Goal: Task Accomplishment & Management: Complete application form

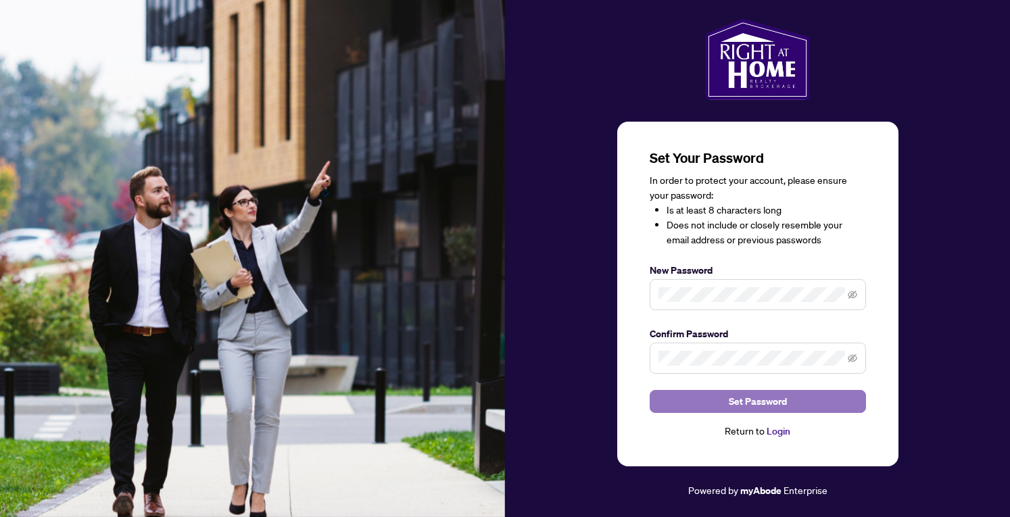
click at [693, 394] on button "Set Password" at bounding box center [758, 401] width 216 height 23
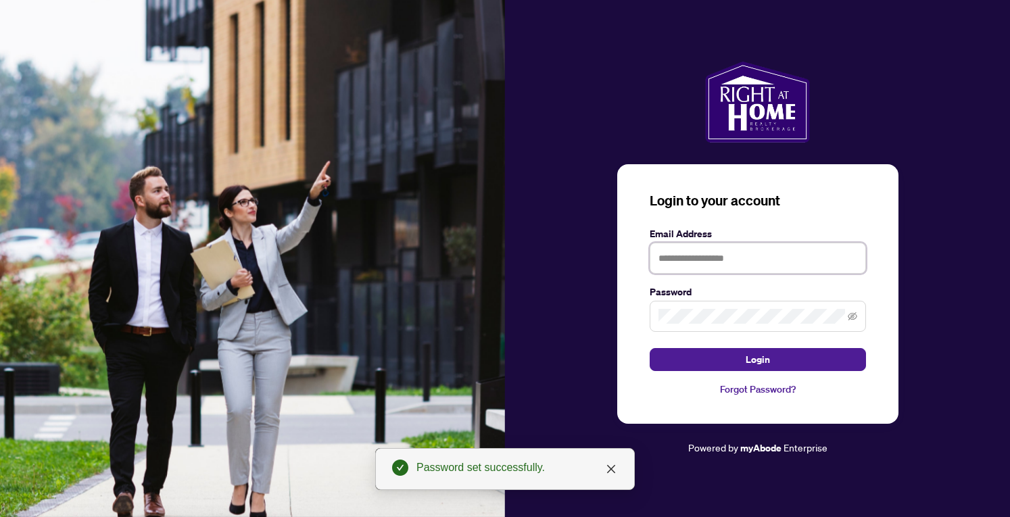
click at [709, 262] on input "text" at bounding box center [758, 258] width 216 height 31
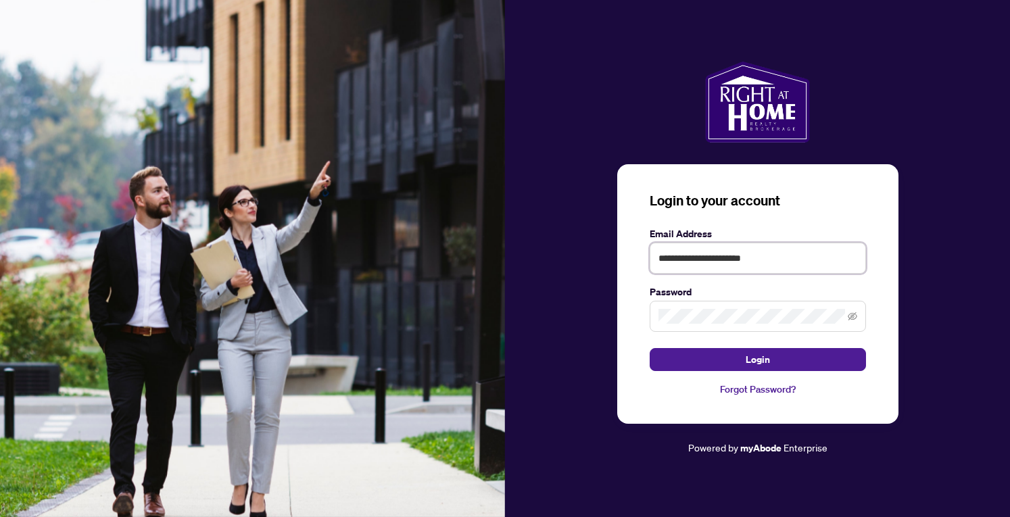
type input "**********"
click at [650, 348] on button "Login" at bounding box center [758, 359] width 216 height 23
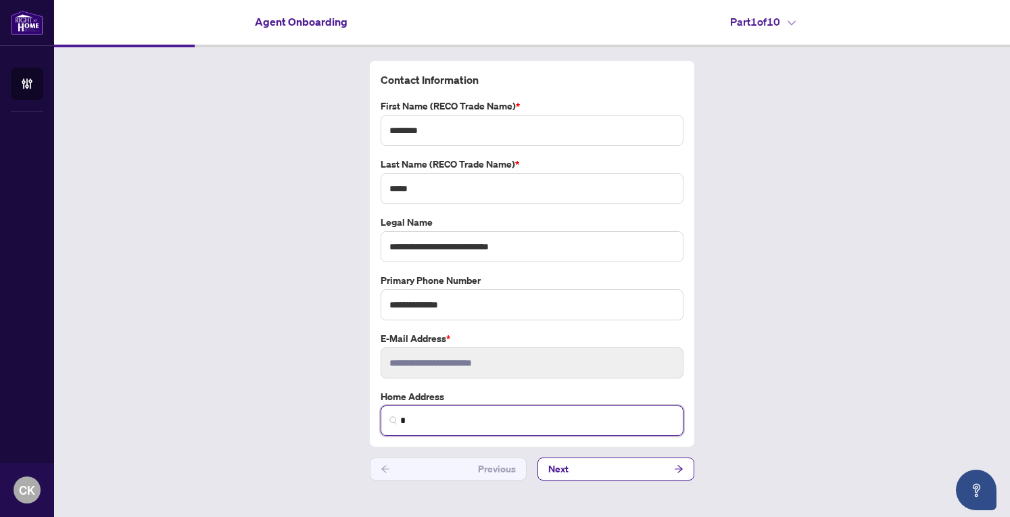
click at [488, 417] on input "*" at bounding box center [537, 421] width 275 height 14
click at [597, 392] on label "Home Address" at bounding box center [532, 397] width 303 height 15
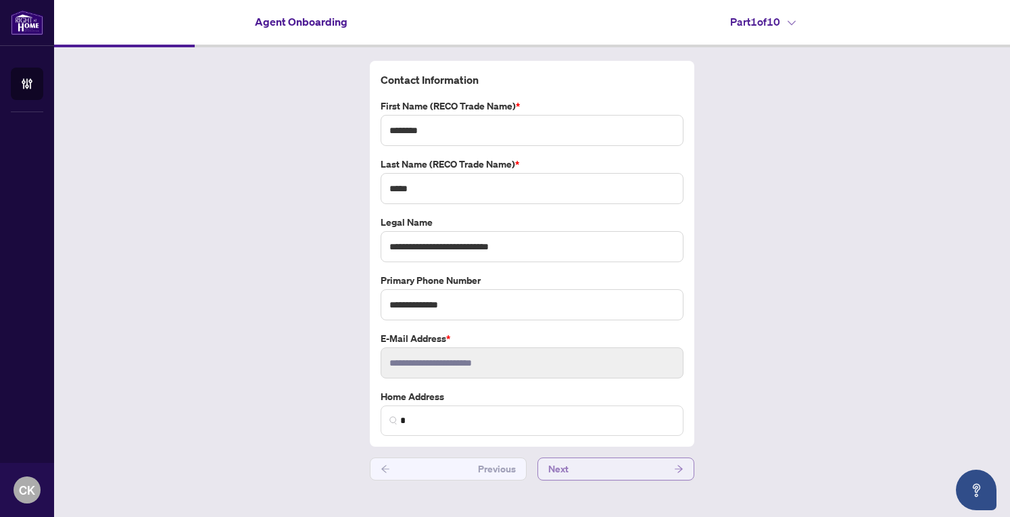
click at [605, 460] on button "Next" at bounding box center [616, 469] width 157 height 23
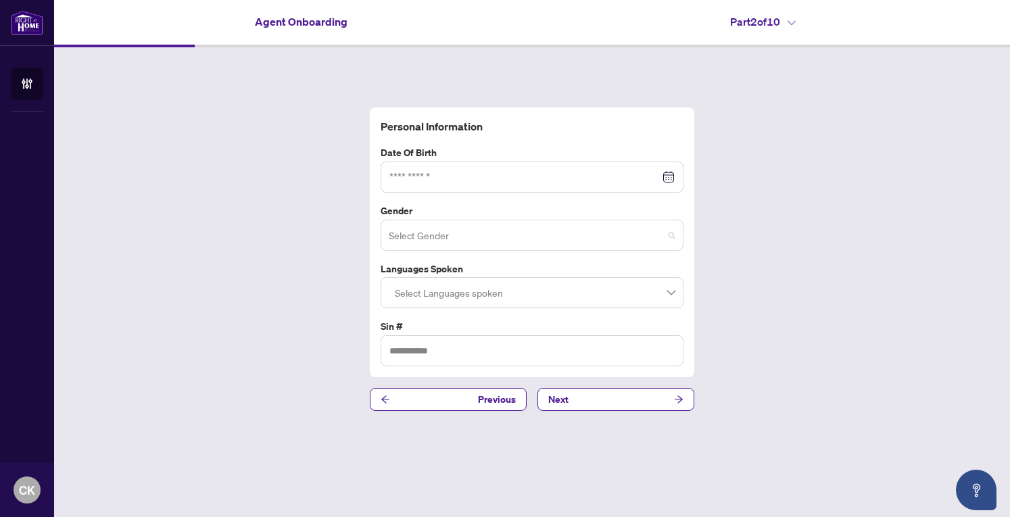
click at [647, 228] on input "search" at bounding box center [526, 238] width 275 height 30
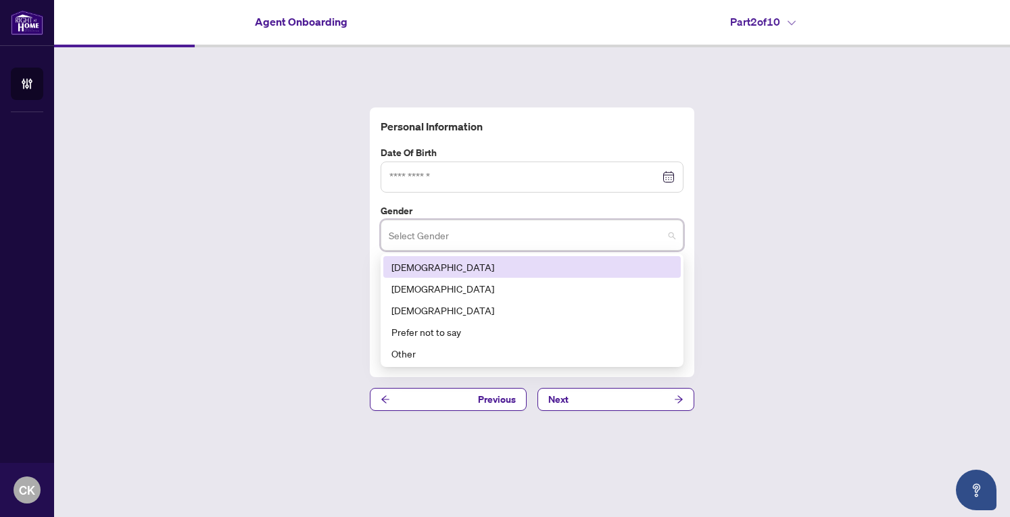
click at [594, 258] on div "[DEMOGRAPHIC_DATA]" at bounding box center [532, 267] width 298 height 22
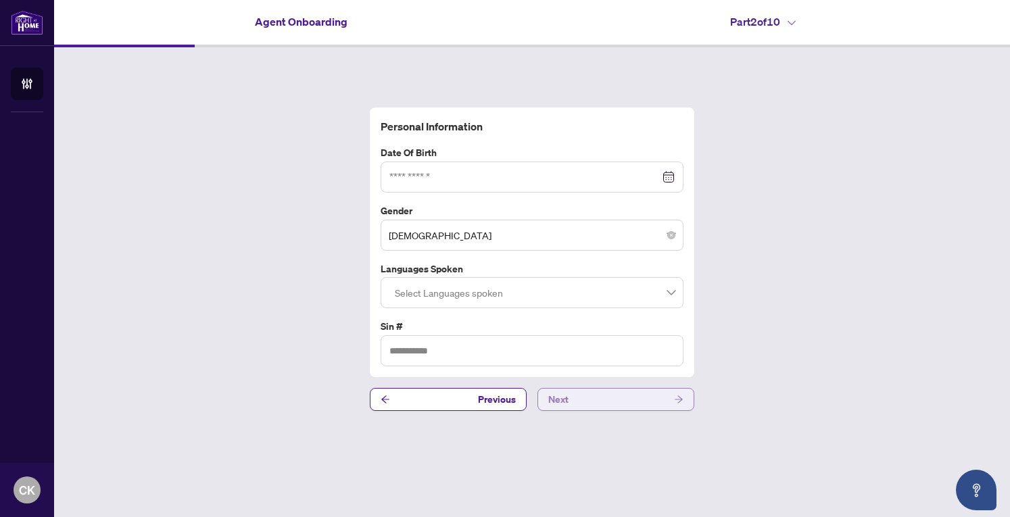
click at [617, 394] on button "Next" at bounding box center [616, 399] width 157 height 23
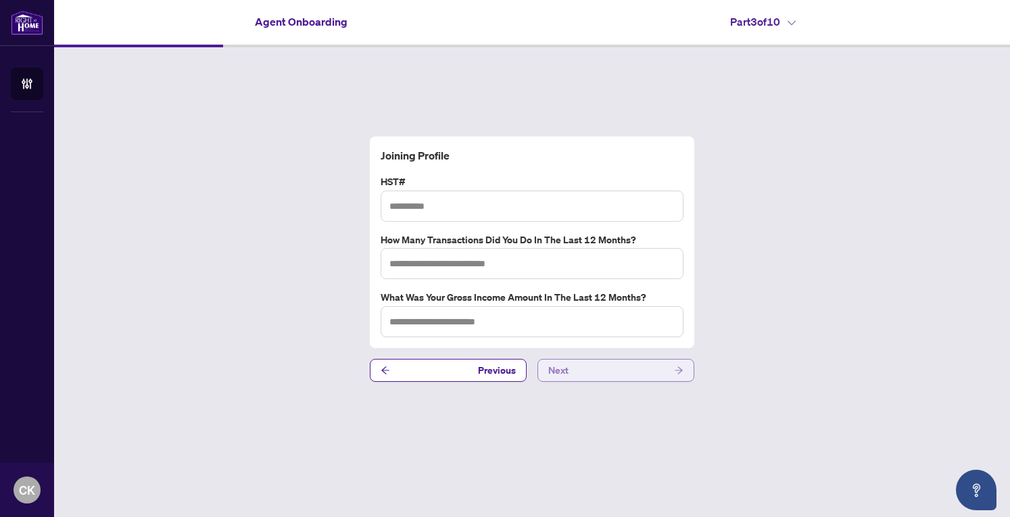
click at [629, 369] on button "Next" at bounding box center [616, 370] width 157 height 23
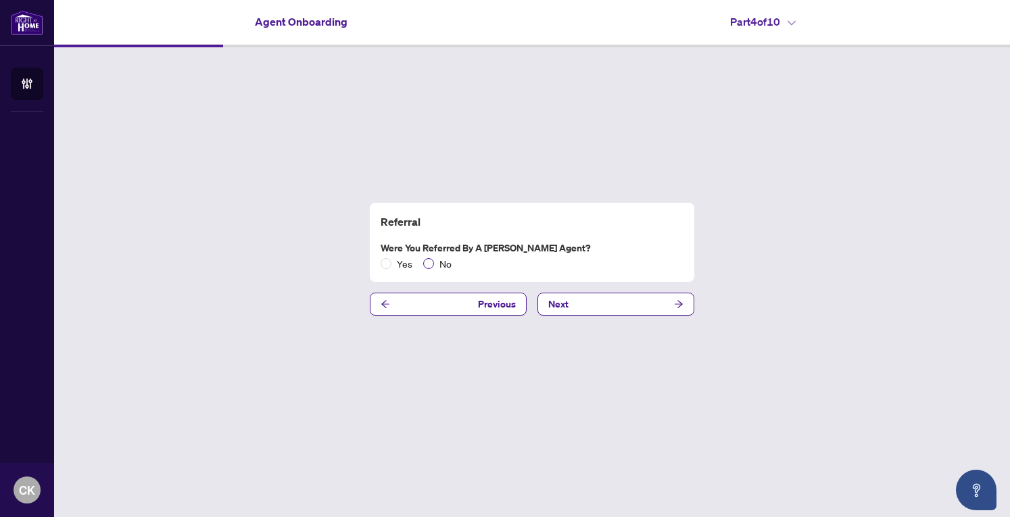
click at [434, 263] on span "No" at bounding box center [445, 263] width 23 height 15
click at [582, 308] on button "Next" at bounding box center [616, 304] width 157 height 23
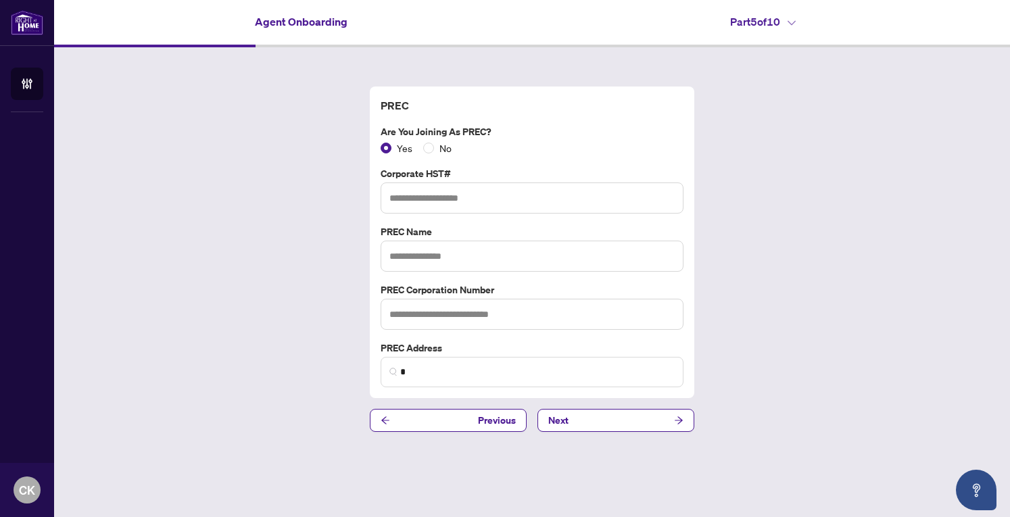
click at [519, 92] on div "PREC Are you joining as PREC? Yes No Corporate HST# PREC Name PREC Corporation …" at bounding box center [532, 243] width 325 height 312
click at [487, 246] on input "text" at bounding box center [532, 256] width 303 height 31
paste input "**********"
type input "**********"
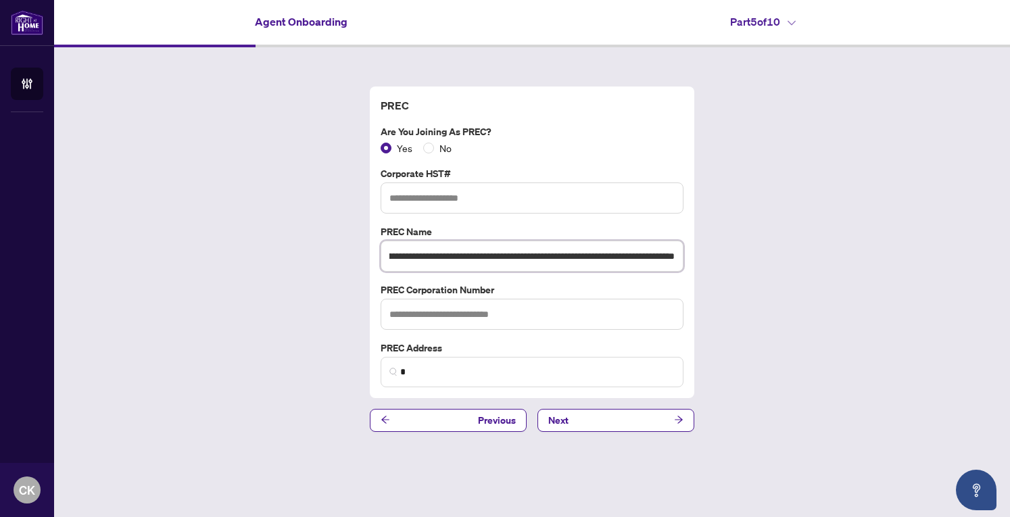
click at [496, 255] on input "**********" at bounding box center [532, 256] width 303 height 30
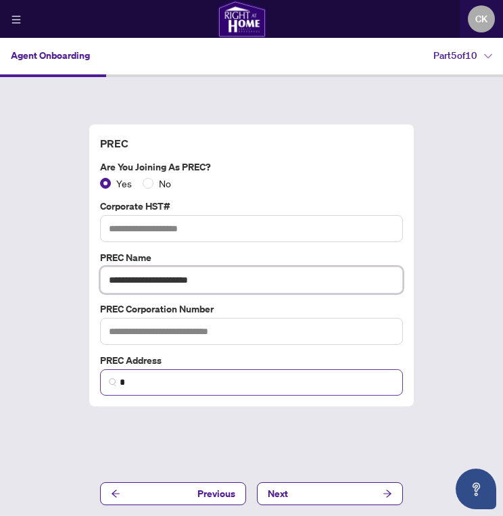
type input "**********"
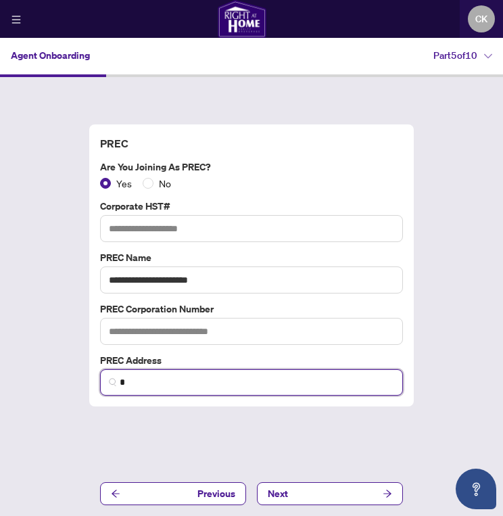
click at [242, 377] on input "*" at bounding box center [257, 382] width 275 height 14
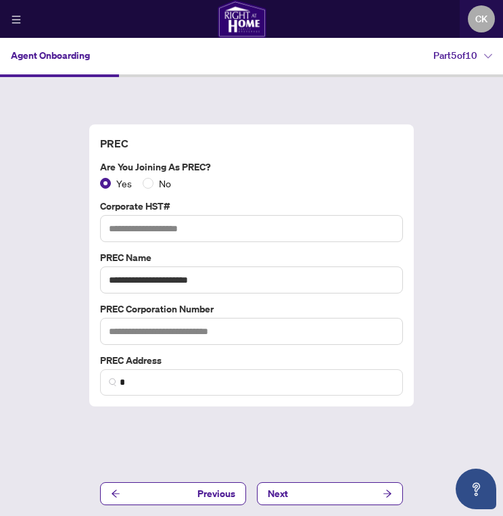
click at [315, 98] on div "**********" at bounding box center [251, 292] width 503 height 431
click at [208, 340] on input "text" at bounding box center [251, 331] width 303 height 27
type input "**********"
click at [333, 492] on button "Next" at bounding box center [330, 493] width 146 height 23
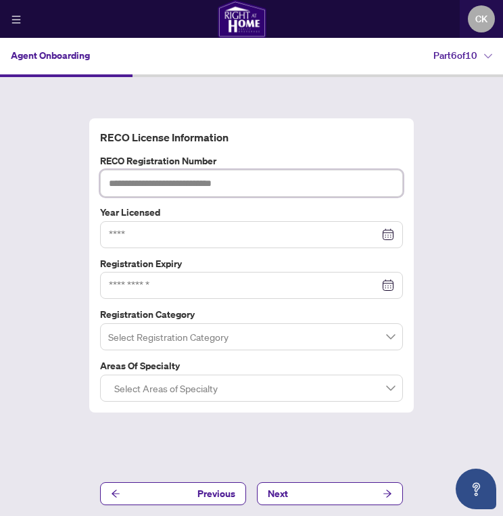
click at [217, 190] on input "text" at bounding box center [251, 183] width 303 height 27
type input "*******"
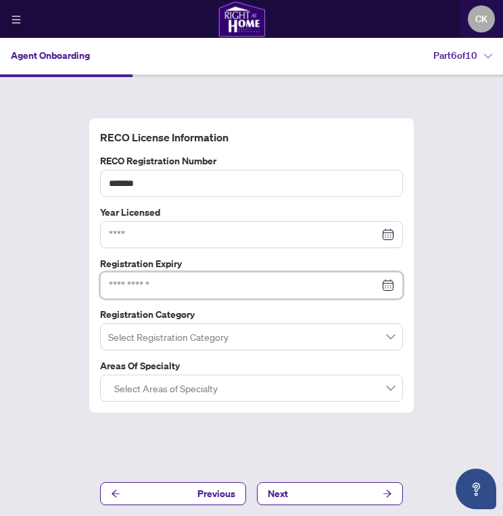
click at [386, 287] on div at bounding box center [251, 285] width 285 height 15
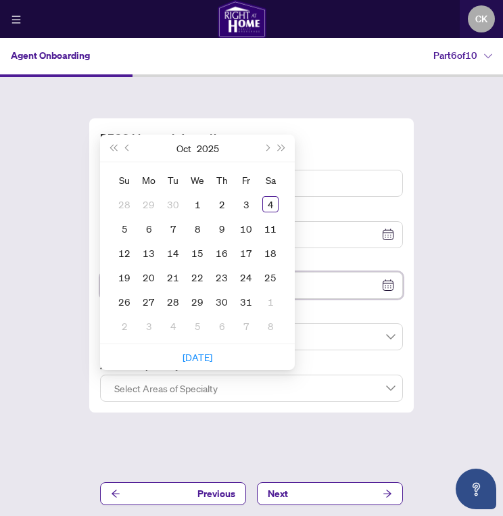
type input "**********"
click at [279, 147] on span "Next year (Control + right)" at bounding box center [282, 148] width 7 height 7
click at [127, 153] on button "Previous month (PageUp)" at bounding box center [127, 148] width 15 height 27
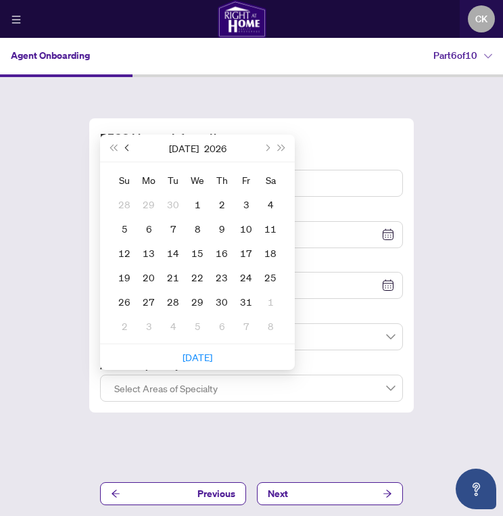
click at [127, 153] on button "Previous month (PageUp)" at bounding box center [127, 148] width 15 height 27
type input "**********"
click at [242, 274] on div "26" at bounding box center [246, 277] width 16 height 16
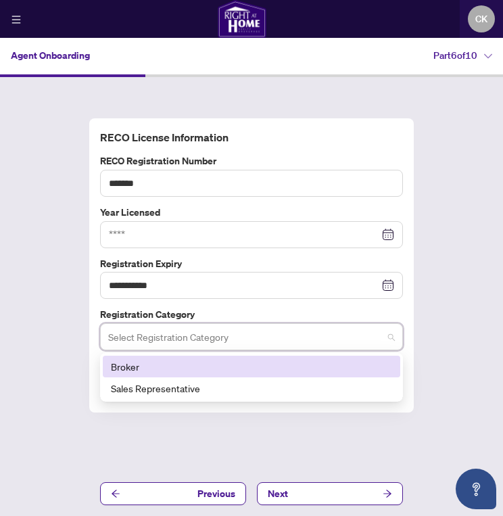
click at [256, 343] on input "search" at bounding box center [245, 337] width 275 height 26
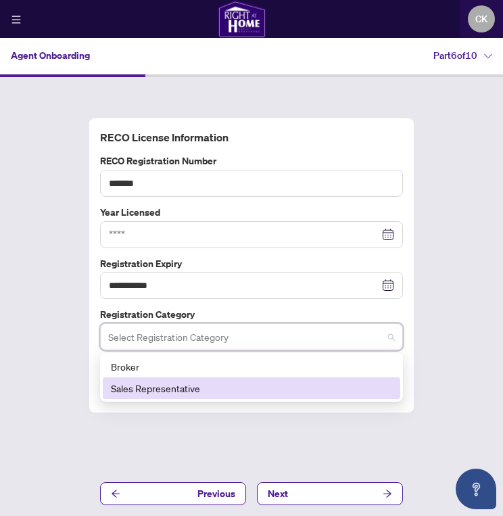
click at [242, 392] on div "Sales Representative" at bounding box center [251, 388] width 281 height 15
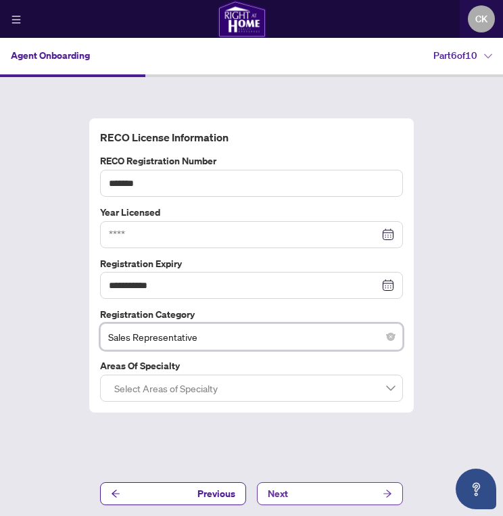
click at [315, 496] on button "Next" at bounding box center [330, 493] width 146 height 23
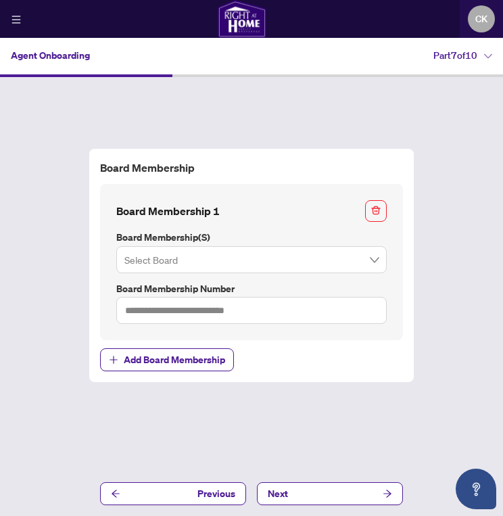
click at [302, 266] on input "search" at bounding box center [245, 260] width 242 height 26
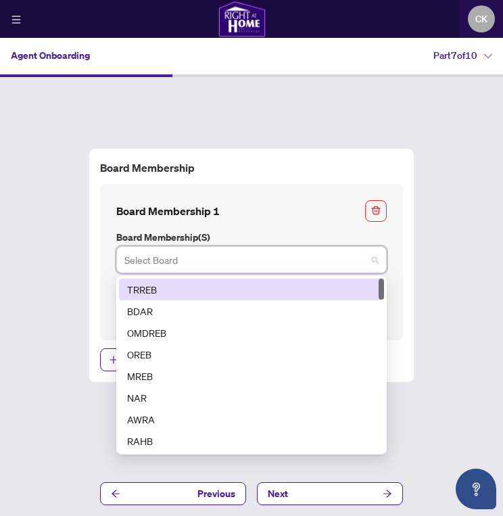
click at [277, 289] on div "TRREB" at bounding box center [251, 289] width 249 height 15
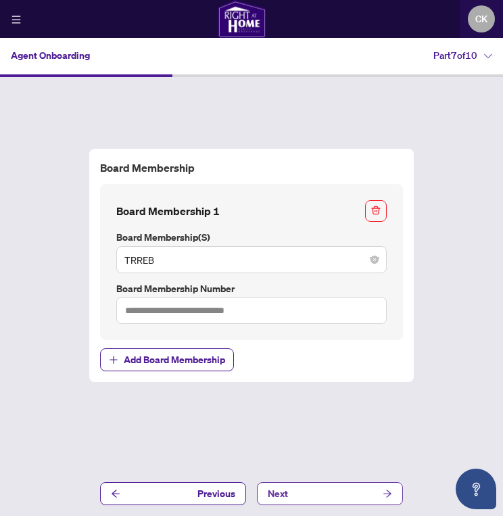
click at [384, 487] on span "button" at bounding box center [387, 494] width 9 height 22
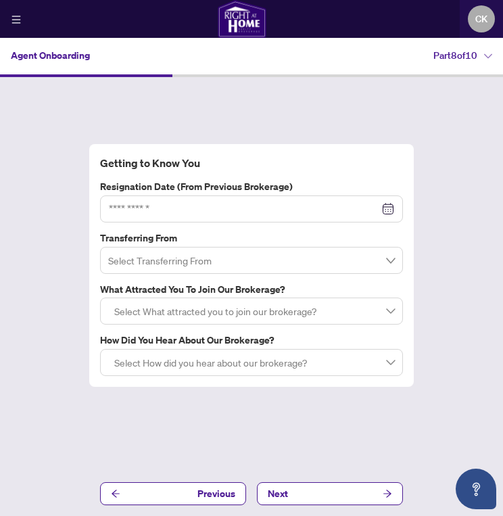
click at [210, 264] on input "search" at bounding box center [245, 261] width 275 height 26
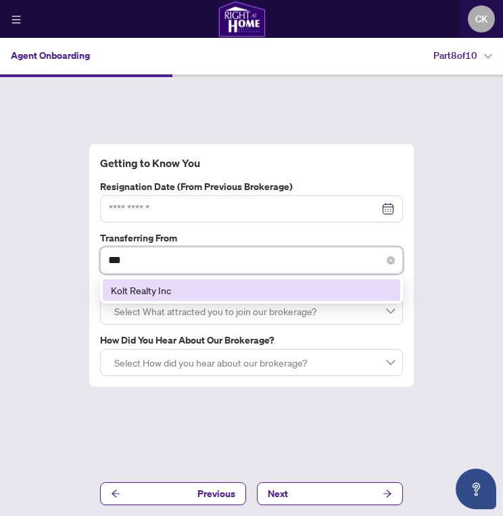
type input "****"
click at [181, 286] on div "Kolt Realty Inc" at bounding box center [251, 290] width 281 height 15
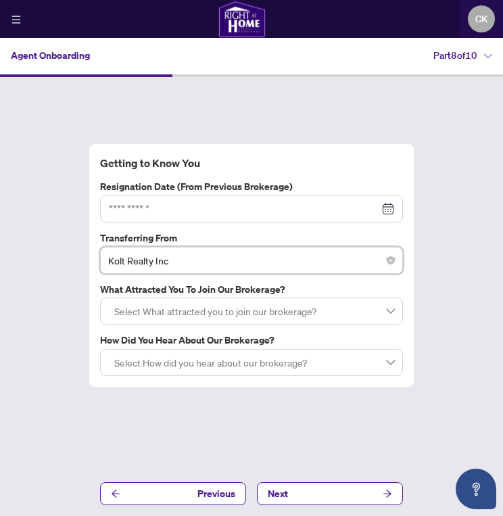
click at [388, 209] on div at bounding box center [251, 209] width 285 height 15
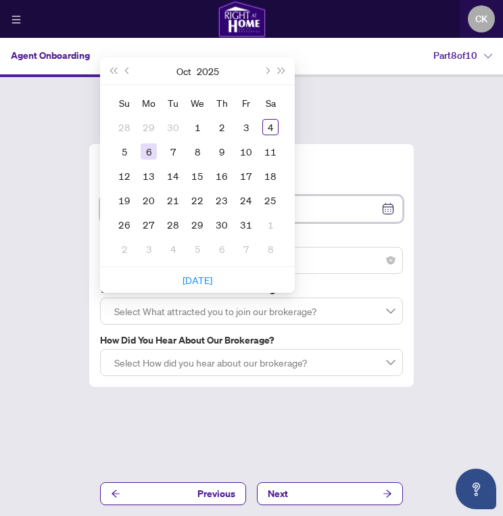
type input "**********"
click at [147, 148] on div "6" at bounding box center [149, 151] width 16 height 16
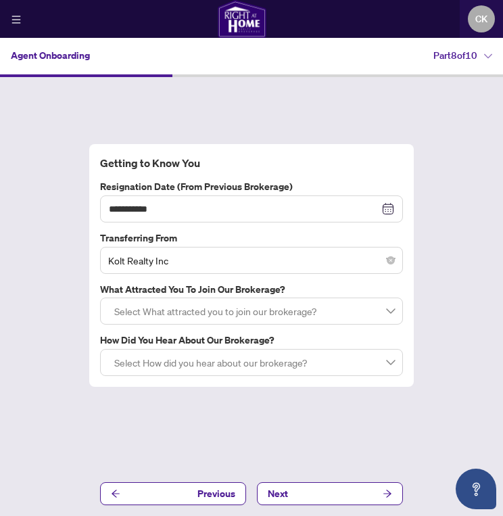
click at [173, 311] on div at bounding box center [251, 311] width 285 height 24
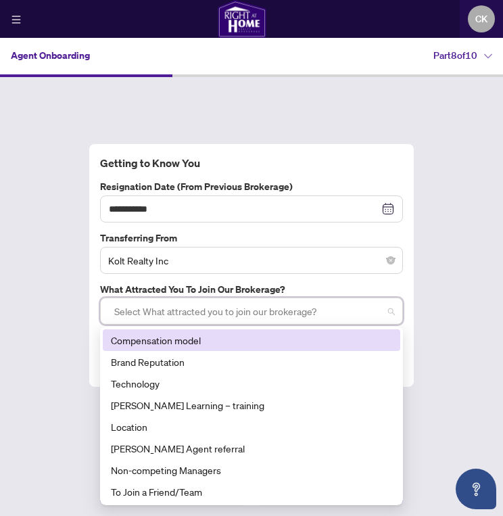
click at [180, 346] on div "Compensation model" at bounding box center [251, 340] width 281 height 15
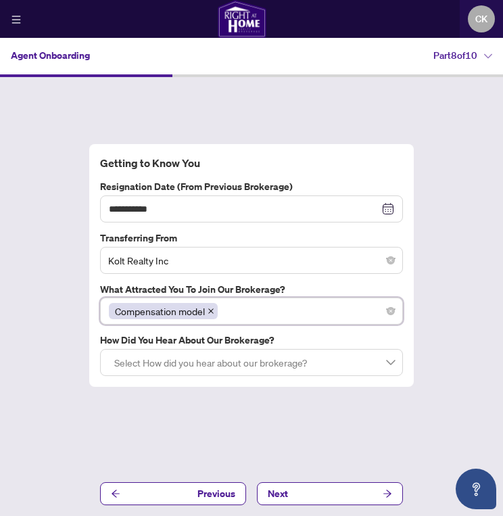
click at [280, 287] on label "What attracted you to join our brokerage?" at bounding box center [251, 289] width 303 height 15
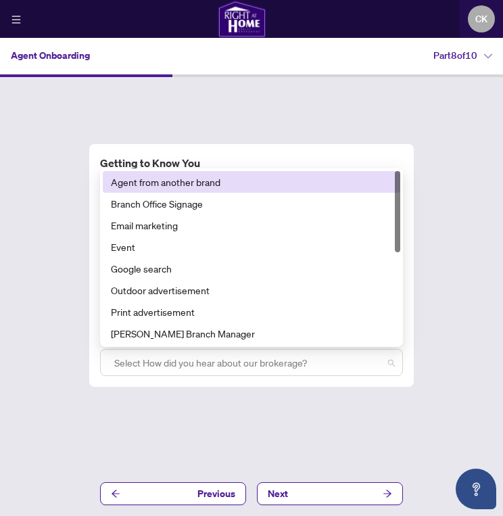
click at [243, 361] on div at bounding box center [251, 362] width 285 height 24
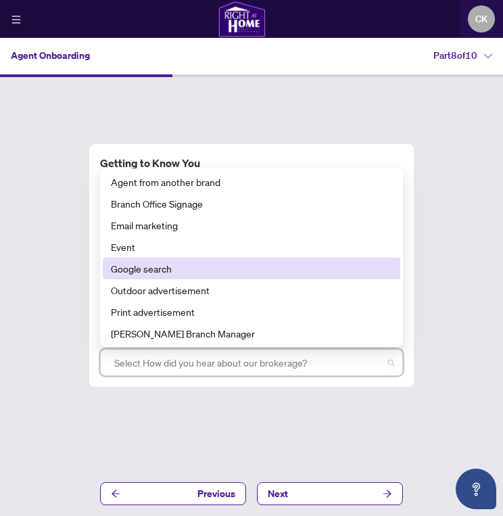
drag, startPoint x: 283, startPoint y: 185, endPoint x: 248, endPoint y: 274, distance: 96.0
click at [248, 274] on div "Agent from another brand Branch Office Signage Email marketing Event Google sea…" at bounding box center [252, 279] width 298 height 216
click at [248, 274] on div "Google search" at bounding box center [251, 268] width 281 height 15
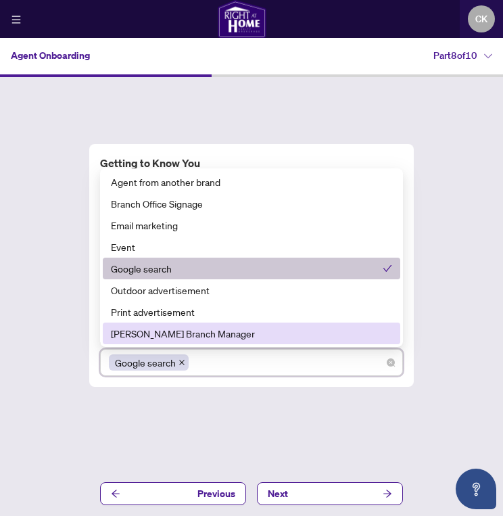
click at [279, 440] on div "**********" at bounding box center [251, 292] width 503 height 431
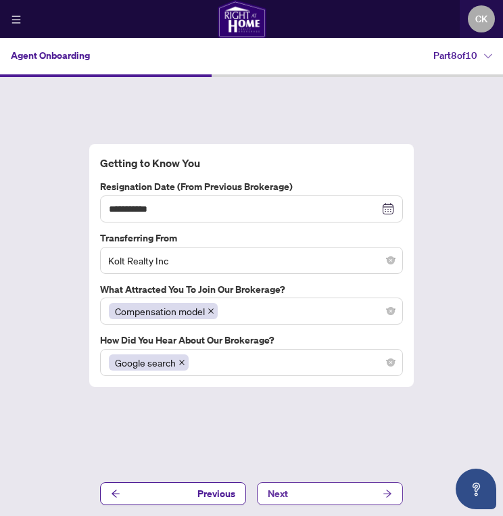
click at [350, 497] on button "Next" at bounding box center [330, 493] width 146 height 23
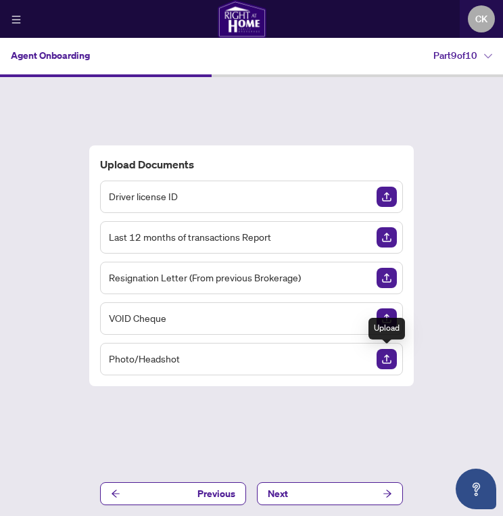
click at [390, 359] on img "Upload Document" at bounding box center [387, 359] width 20 height 20
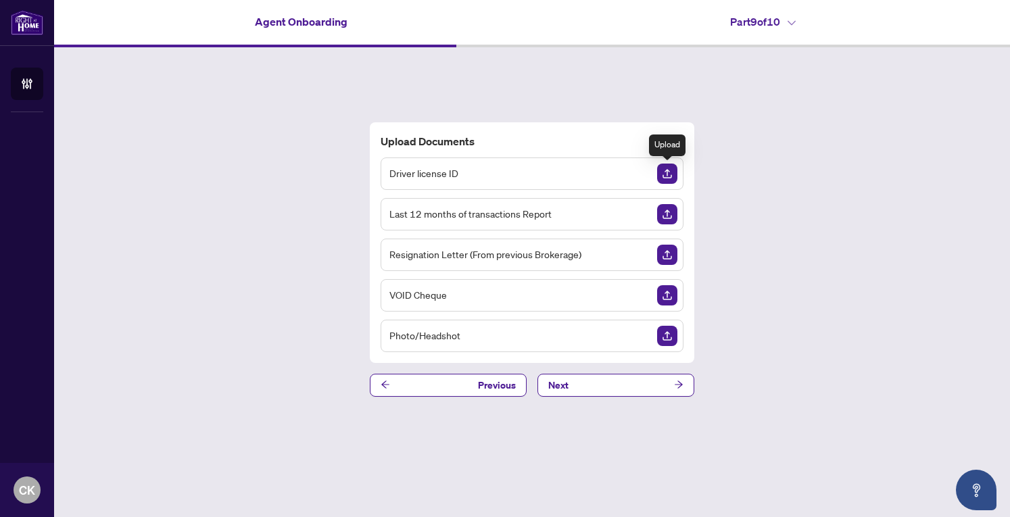
click at [665, 168] on img "Upload Document" at bounding box center [667, 174] width 20 height 20
click at [941, 123] on div "Upload Documents Driver license ID Last 12 months of transactions Report Resign…" at bounding box center [532, 259] width 956 height 424
click at [670, 166] on img "Delete File" at bounding box center [667, 174] width 20 height 20
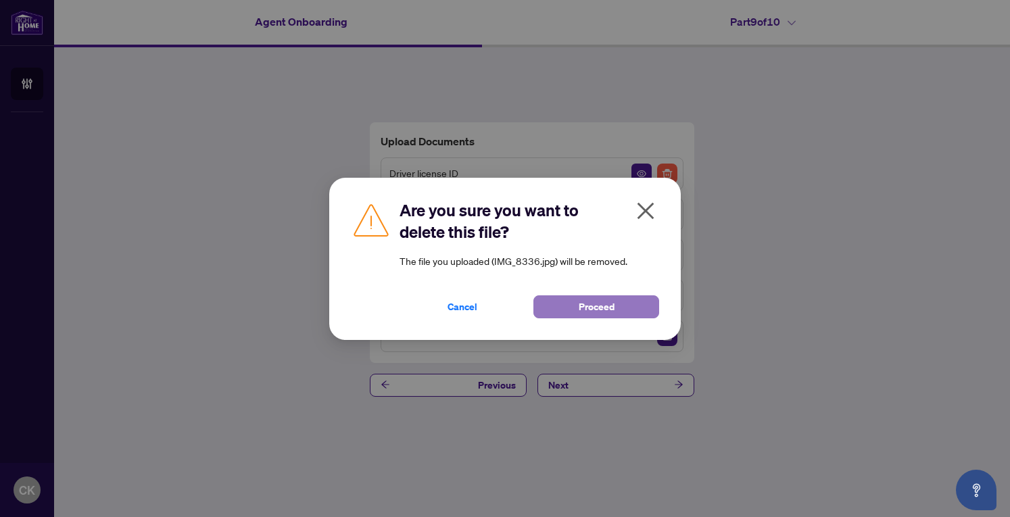
click at [572, 296] on button "Proceed" at bounding box center [597, 307] width 126 height 23
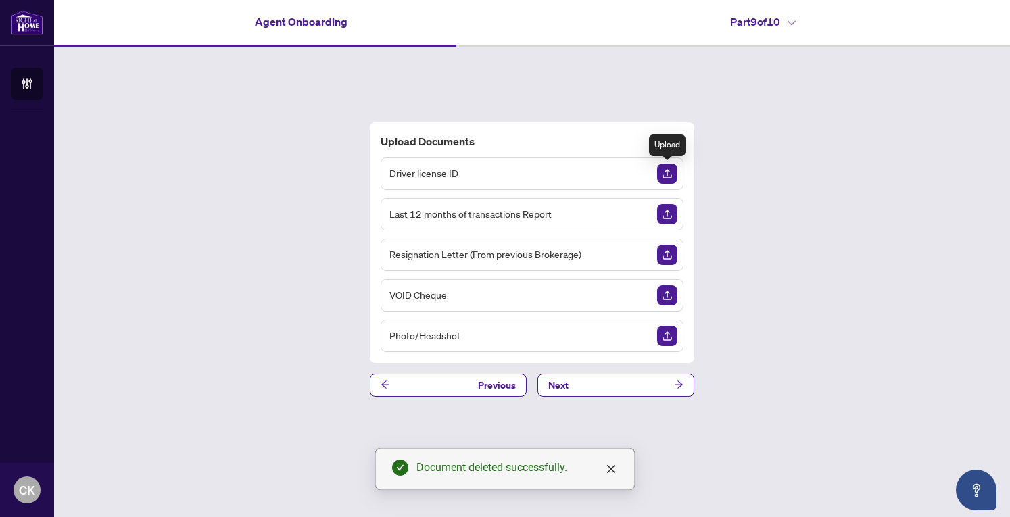
click at [667, 172] on img "Upload Document" at bounding box center [667, 174] width 20 height 20
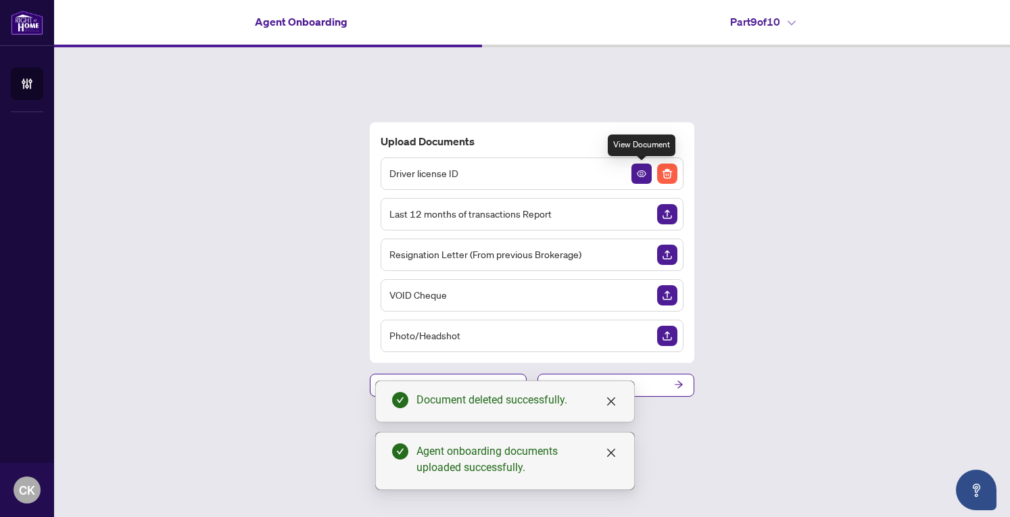
click at [636, 175] on button "button" at bounding box center [642, 174] width 20 height 20
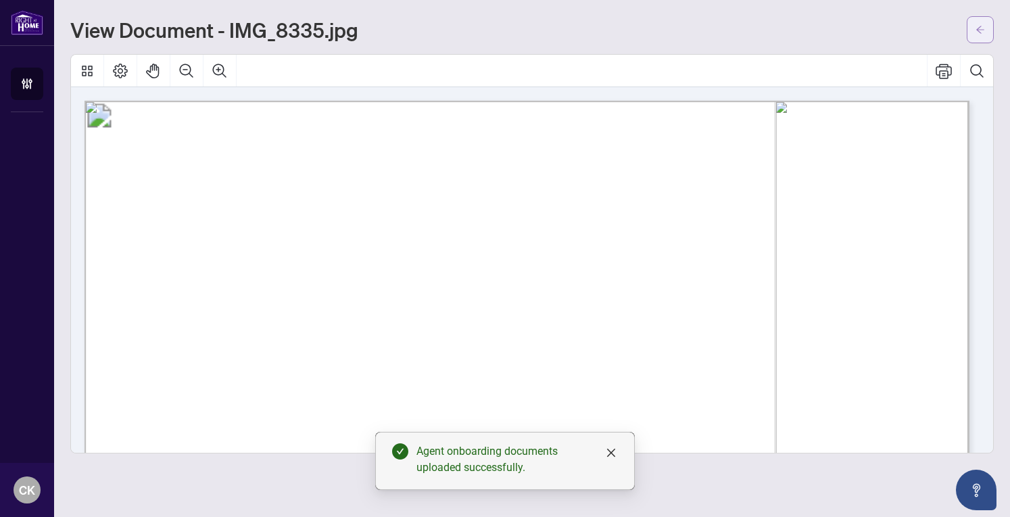
click at [985, 33] on icon "arrow-left" at bounding box center [980, 29] width 9 height 9
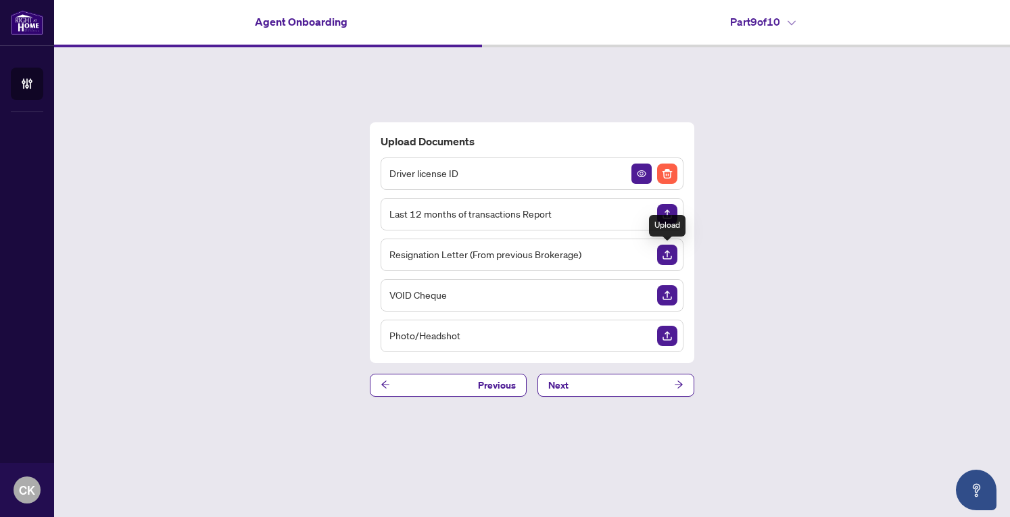
click at [667, 255] on img "Upload Document" at bounding box center [667, 255] width 20 height 20
click at [666, 327] on img "Upload Document" at bounding box center [667, 336] width 20 height 20
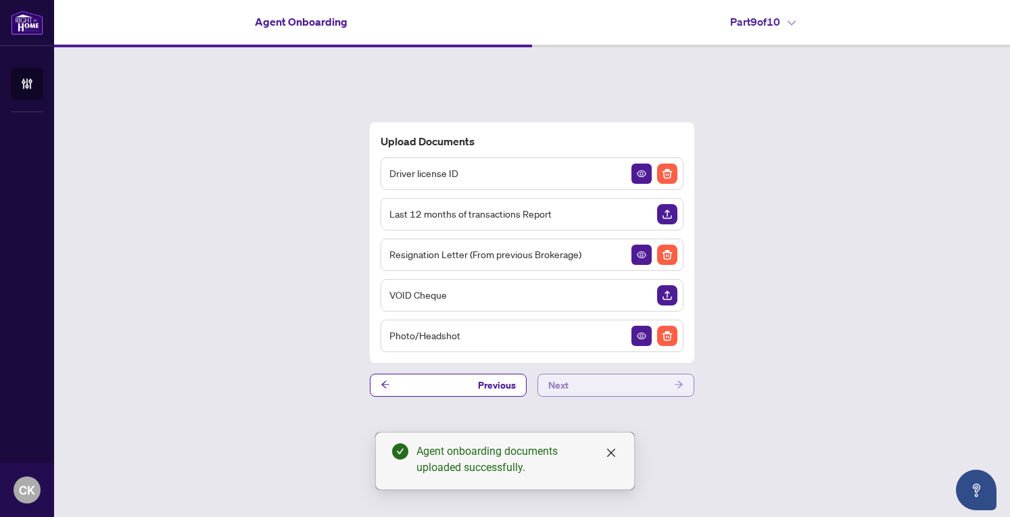
click at [586, 385] on button "Next" at bounding box center [616, 385] width 157 height 23
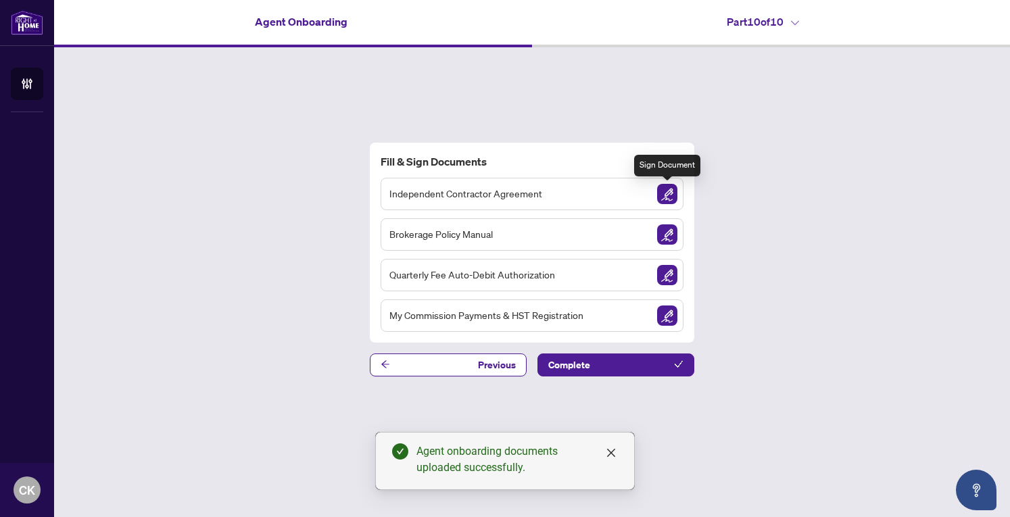
click at [668, 195] on img "Sign Document" at bounding box center [667, 194] width 20 height 20
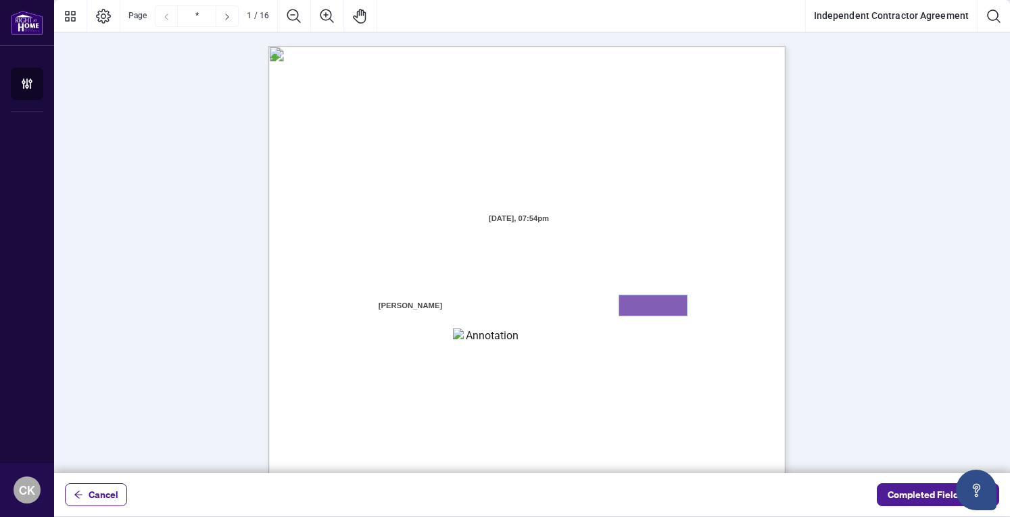
click at [658, 300] on textarea "01K5Y88DRR566W3KY9AYXVHYDM" at bounding box center [654, 306] width 68 height 20
type textarea "*******"
click at [483, 338] on textarea "01K5Y88G9GBDGMGNY5Z437KVCS" at bounding box center [487, 339] width 68 height 20
type textarea "*********"
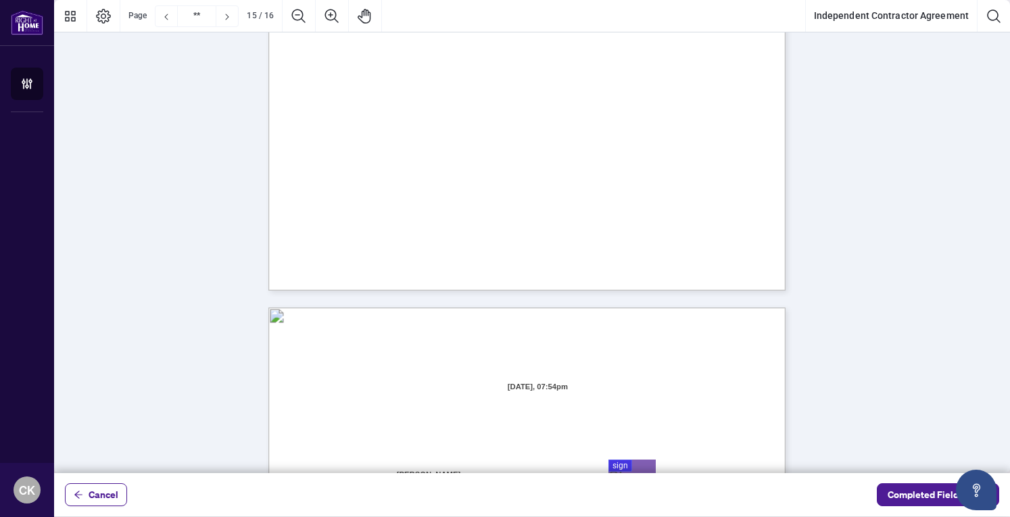
type input "**"
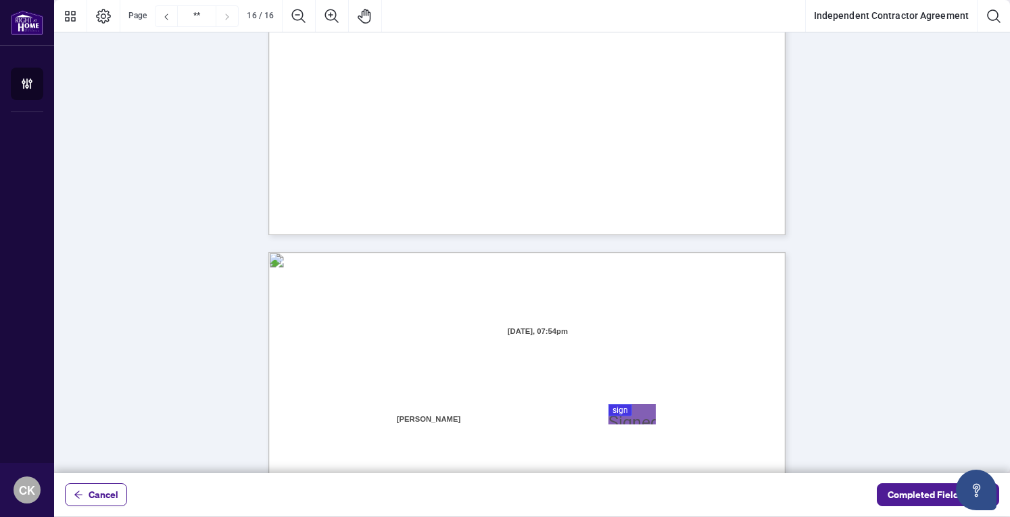
scroll to position [10392, 0]
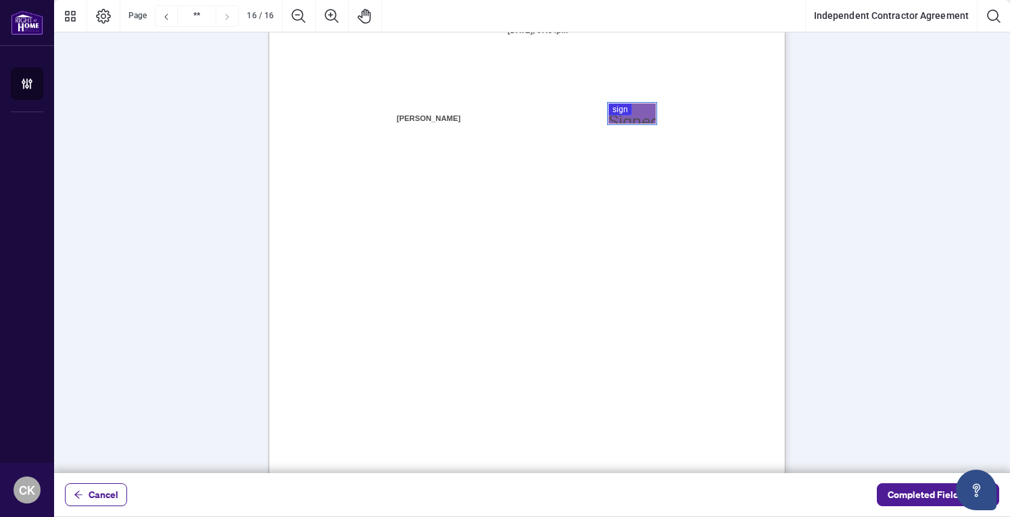
click at [624, 113] on div at bounding box center [532, 236] width 956 height 473
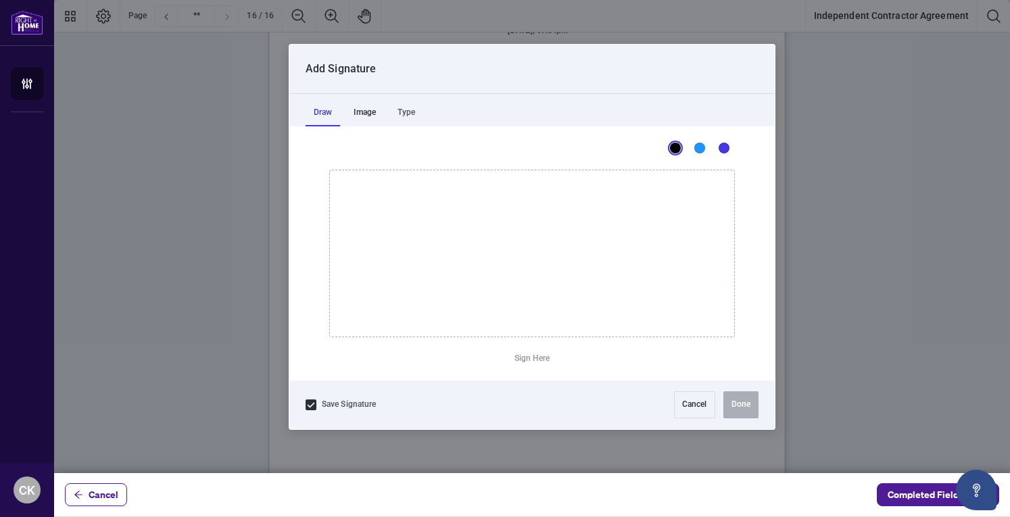
click at [370, 112] on div "Image" at bounding box center [365, 112] width 39 height 27
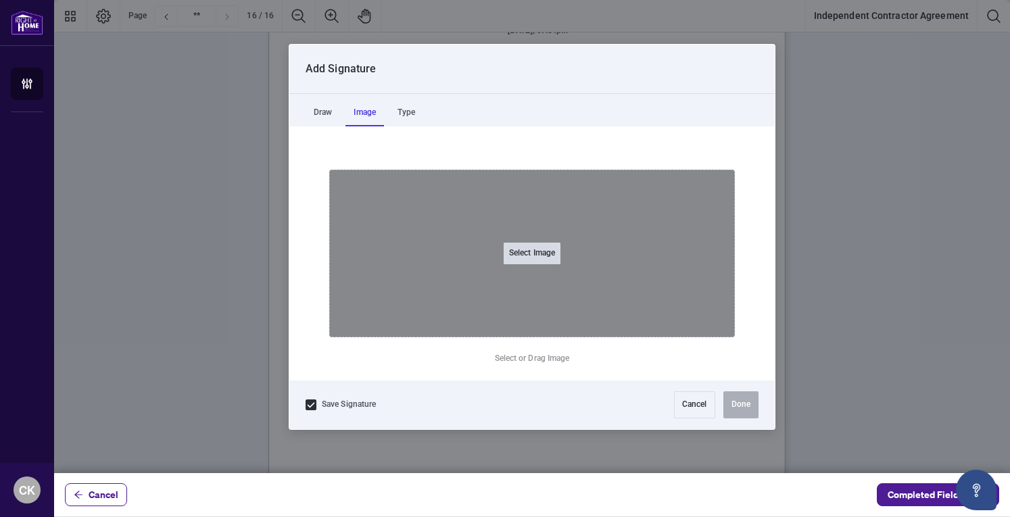
click at [527, 254] on button "Select Image" at bounding box center [532, 254] width 57 height 22
click at [532, 254] on input "Select Image" at bounding box center [617, 261] width 171 height 14
type input "**********"
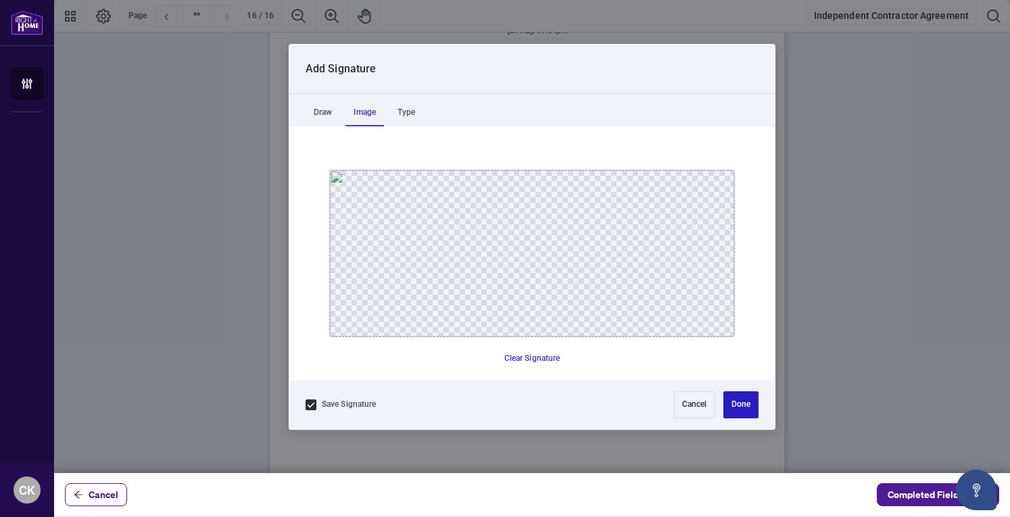
click at [746, 408] on button "Done" at bounding box center [741, 405] width 35 height 27
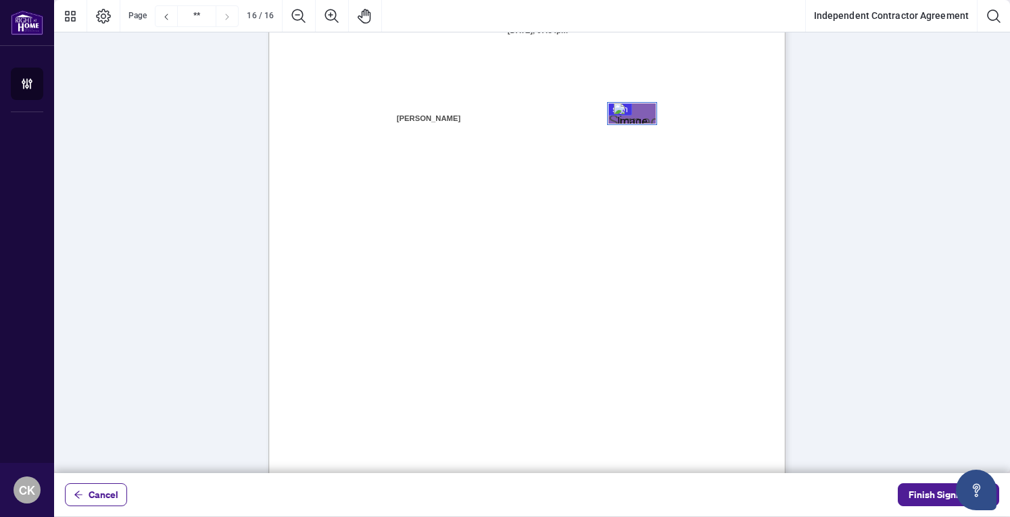
click at [634, 114] on div "Page 16" at bounding box center [632, 113] width 37 height 20
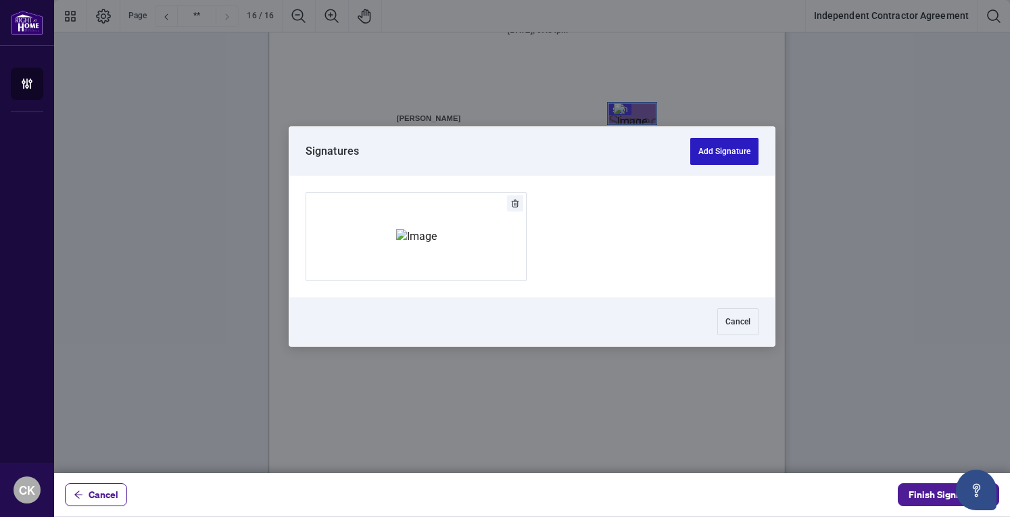
click at [735, 139] on button "Add Signature" at bounding box center [725, 151] width 68 height 27
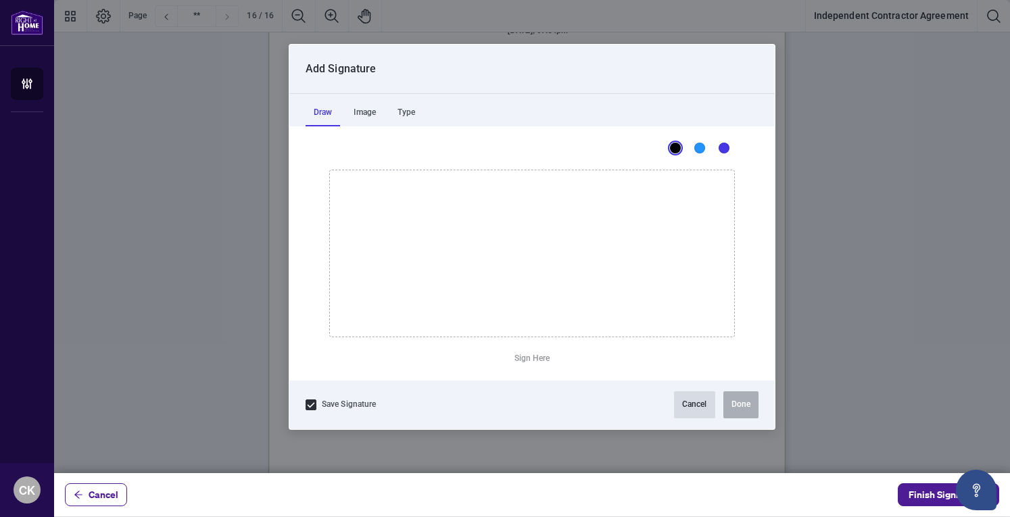
click at [694, 400] on button "Cancel" at bounding box center [694, 405] width 41 height 27
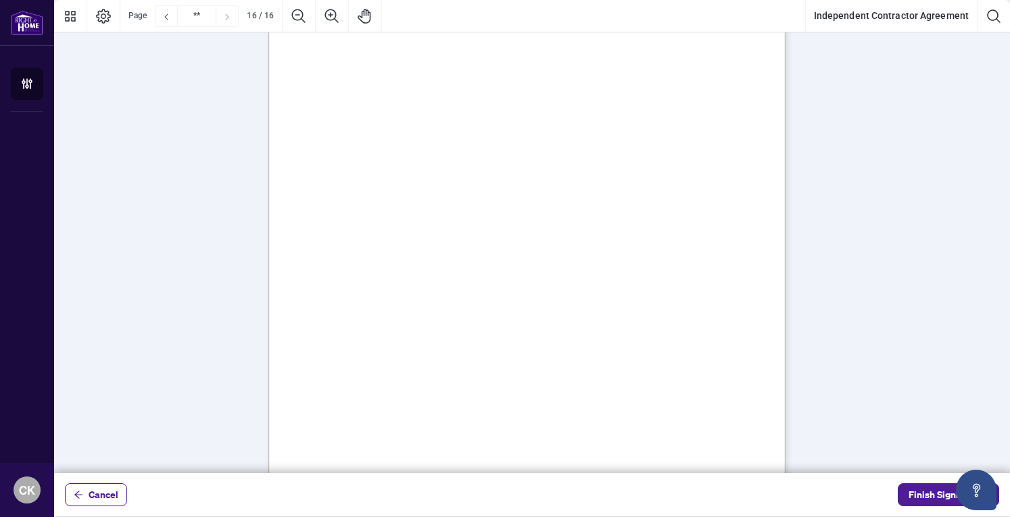
scroll to position [10553, 0]
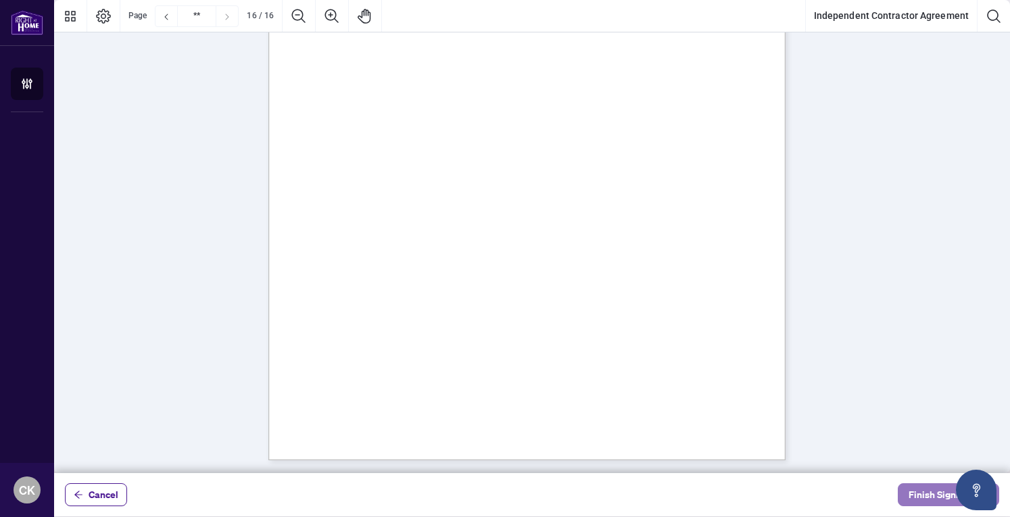
click at [919, 494] on span "Finish Signing" at bounding box center [939, 495] width 61 height 22
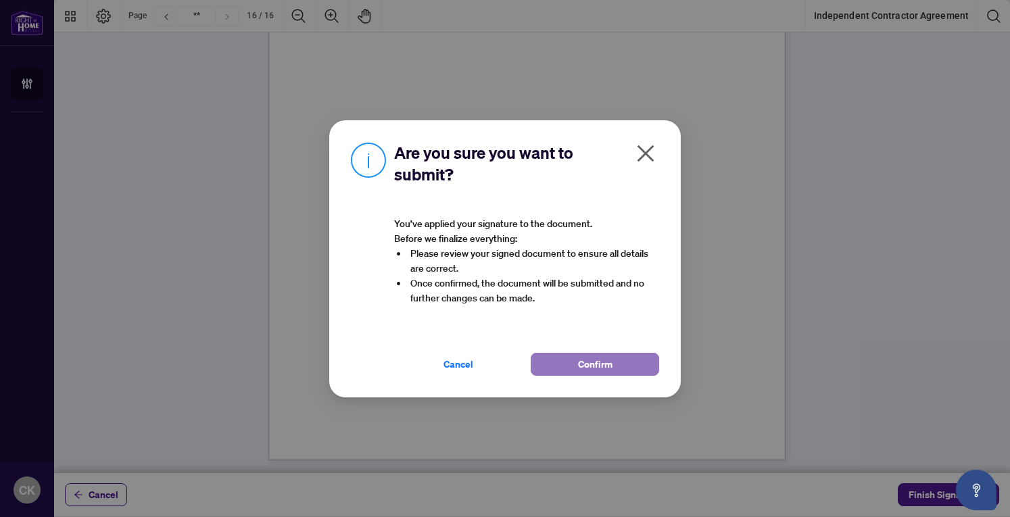
click at [594, 362] on span "Confirm" at bounding box center [595, 365] width 34 height 22
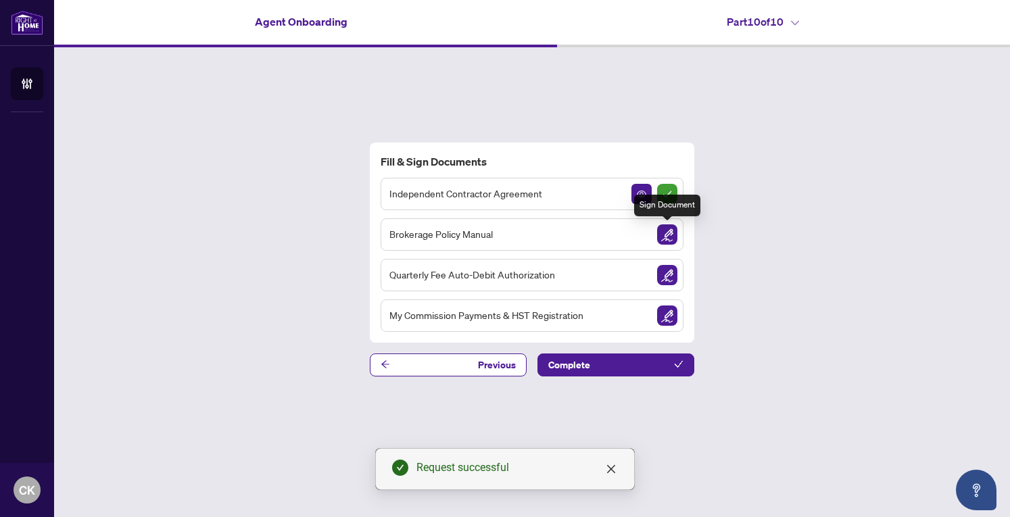
click at [668, 239] on img "Sign Document" at bounding box center [667, 235] width 20 height 20
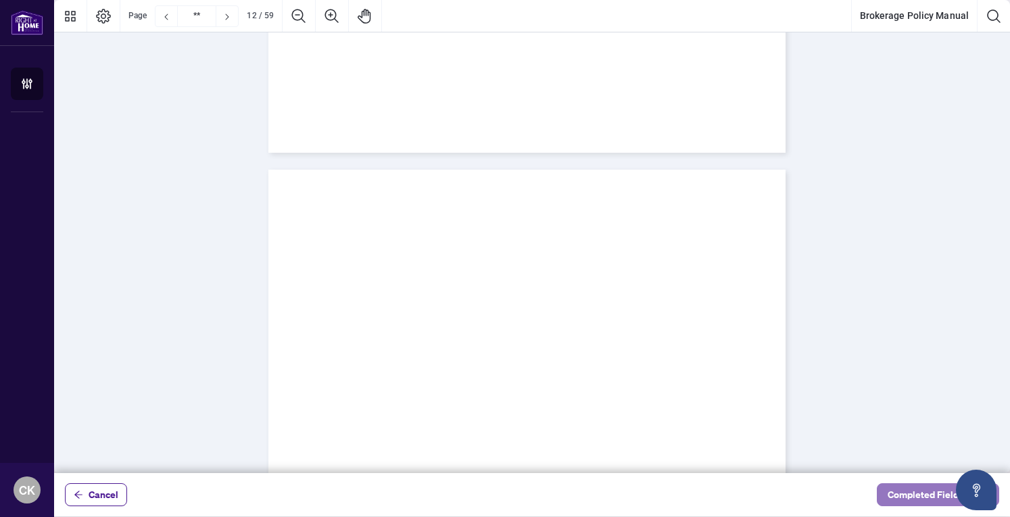
click at [904, 491] on span "Completed Fields 0 of 1" at bounding box center [938, 495] width 101 height 22
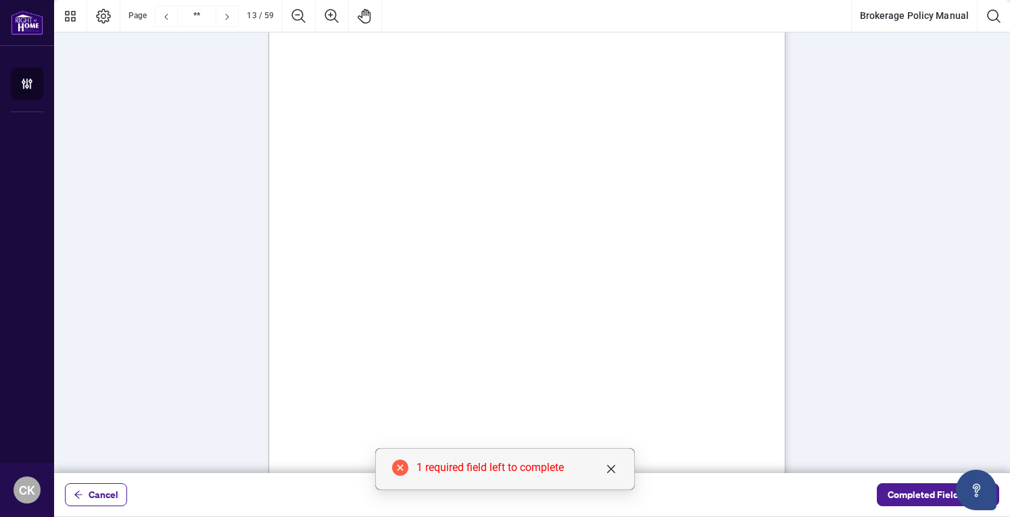
scroll to position [8361, 0]
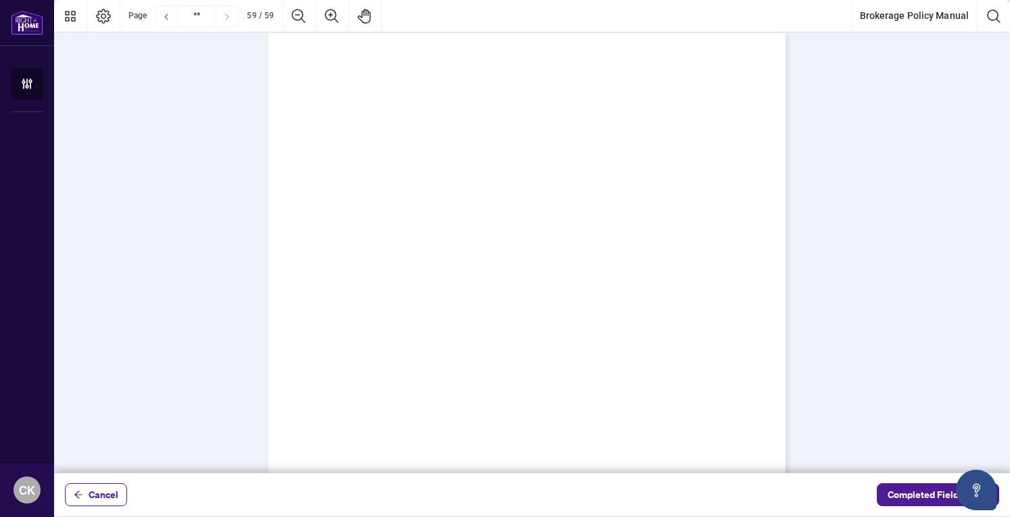
type input "**"
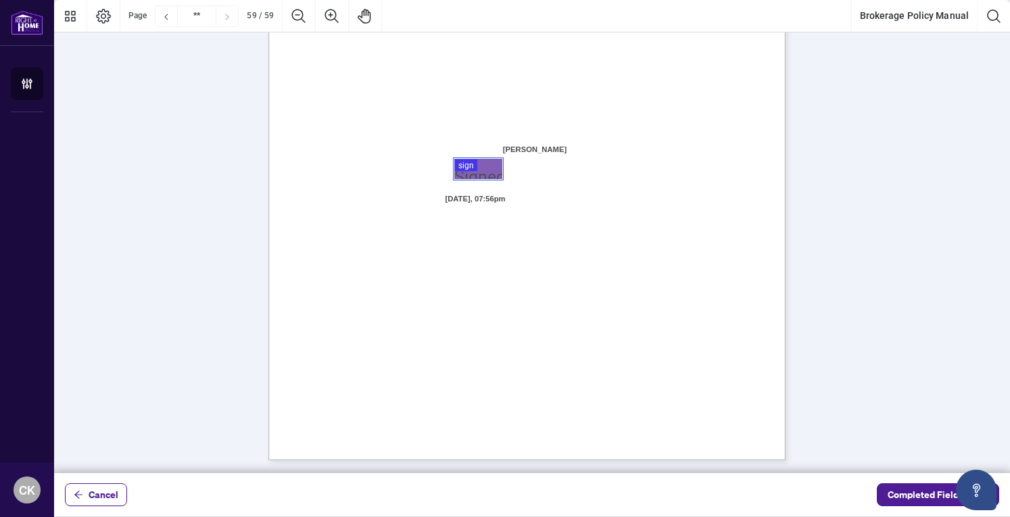
click at [486, 162] on div at bounding box center [532, 236] width 956 height 473
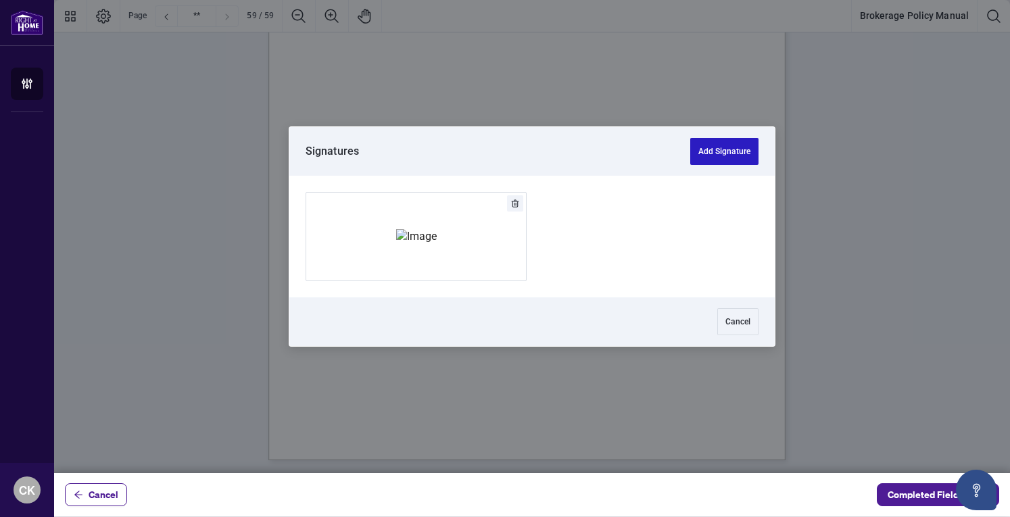
click at [738, 154] on button "Add Signature" at bounding box center [725, 151] width 68 height 27
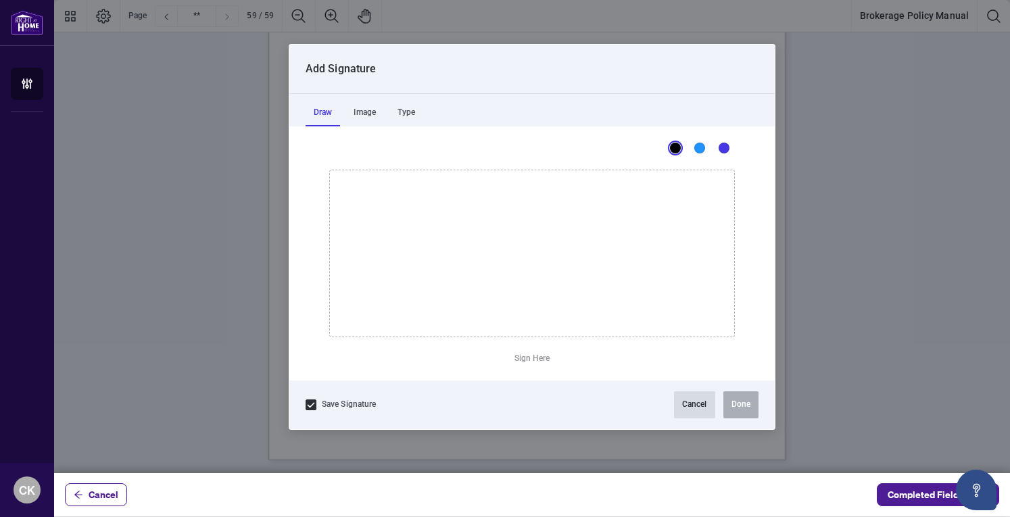
click at [699, 410] on button "Cancel" at bounding box center [694, 405] width 41 height 27
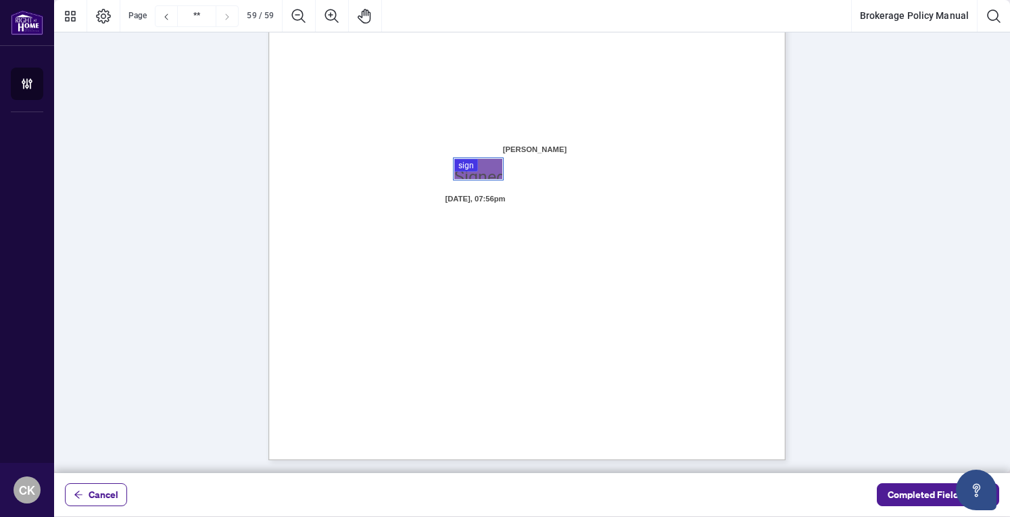
click at [475, 171] on div at bounding box center [532, 236] width 956 height 473
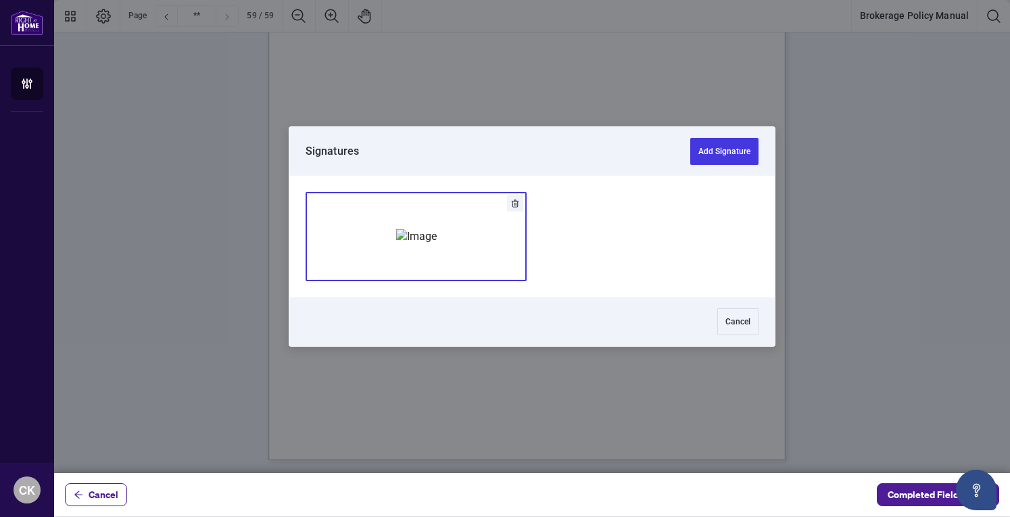
click at [437, 233] on img "Add Signature" at bounding box center [416, 236] width 41 height 15
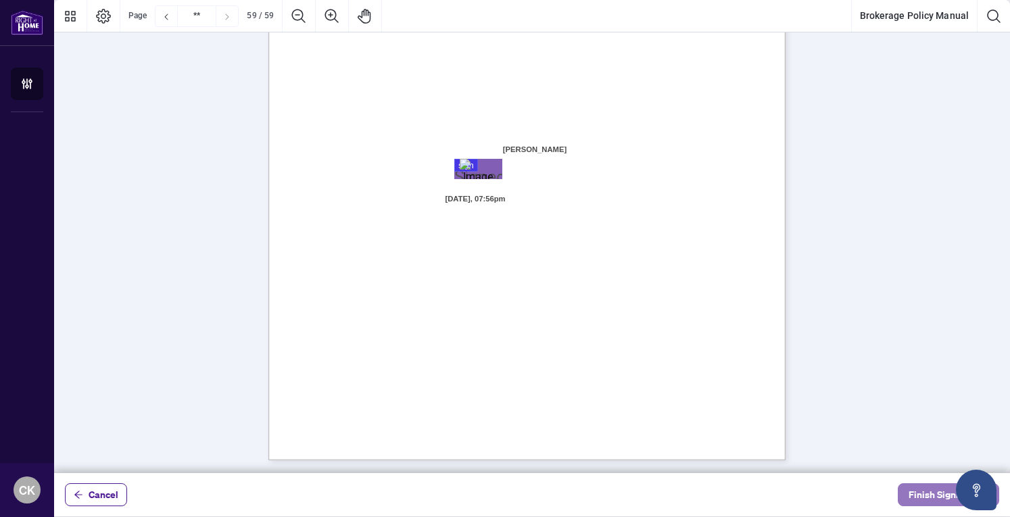
click at [939, 492] on span "Finish Signing" at bounding box center [939, 495] width 61 height 22
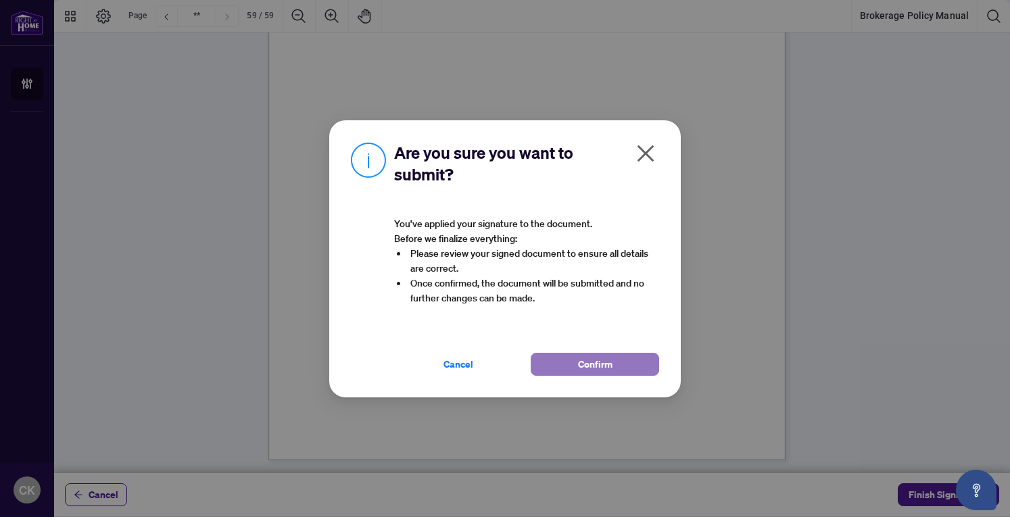
click at [629, 369] on button "Confirm" at bounding box center [595, 364] width 129 height 23
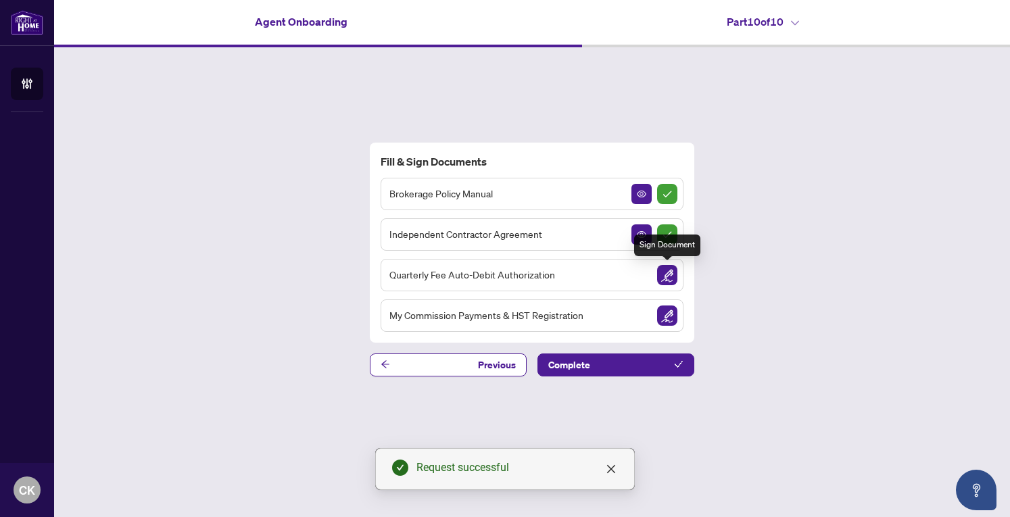
click at [666, 278] on img "Sign Document" at bounding box center [667, 275] width 20 height 20
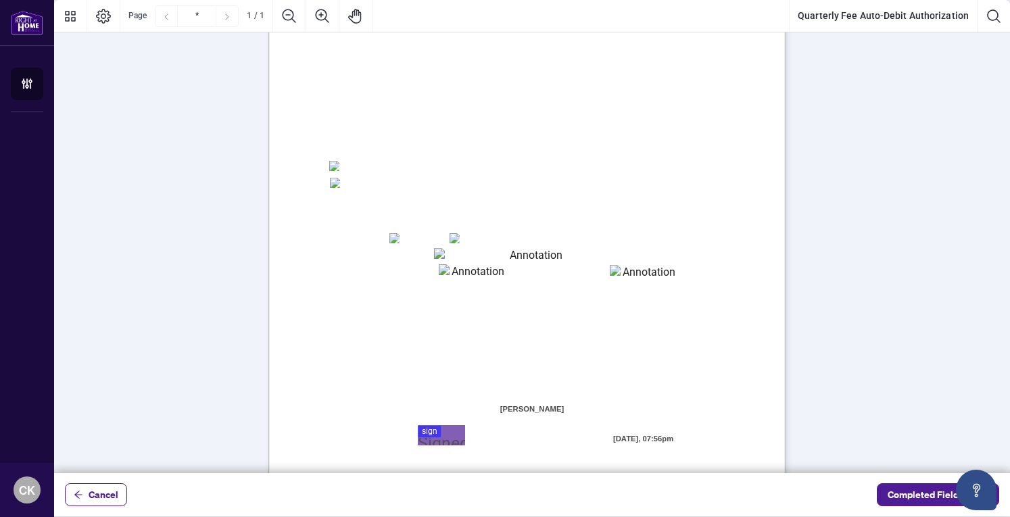
scroll to position [193, 0]
click at [333, 158] on span "☐" at bounding box center [334, 165] width 9 height 16
click at [442, 427] on div at bounding box center [532, 236] width 956 height 473
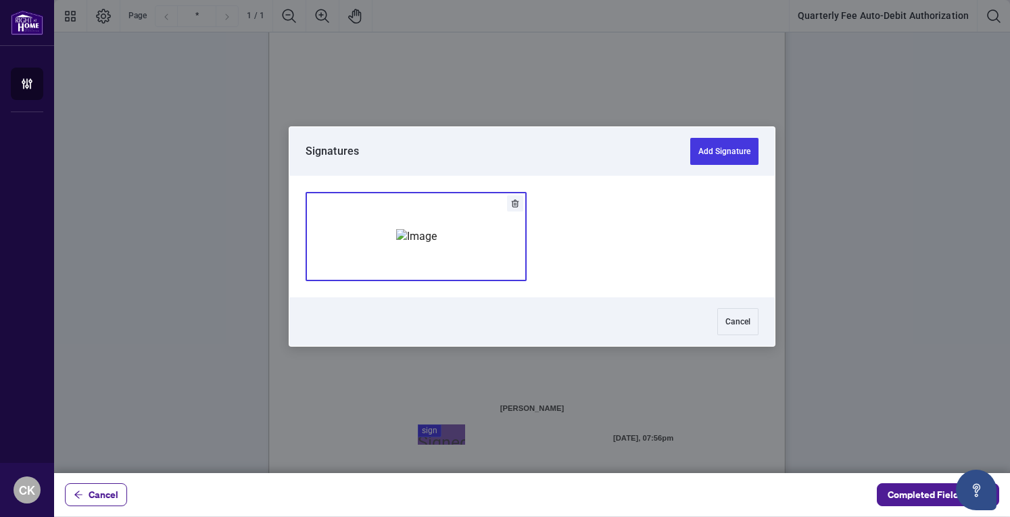
click at [437, 244] on img "Add Signature" at bounding box center [416, 236] width 41 height 15
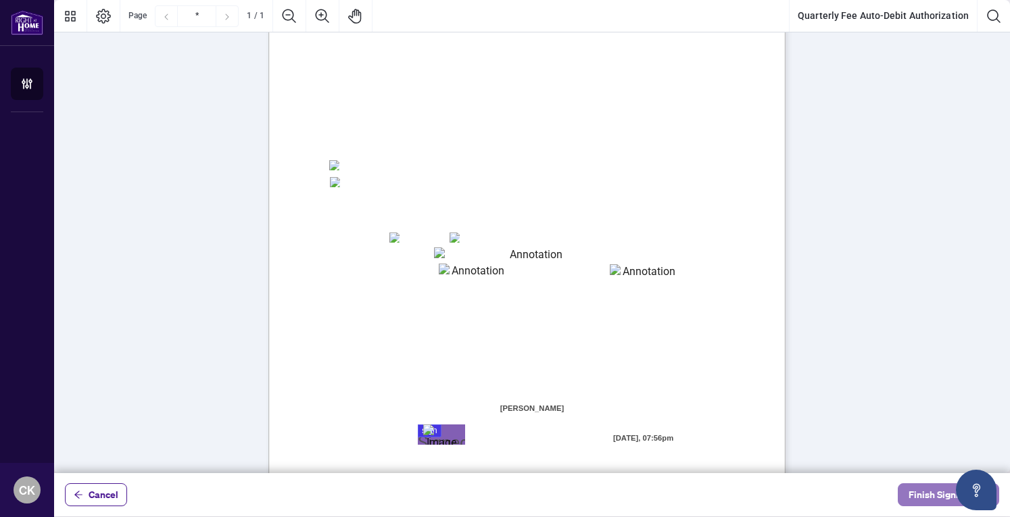
click at [921, 492] on span "Finish Signing" at bounding box center [939, 495] width 61 height 22
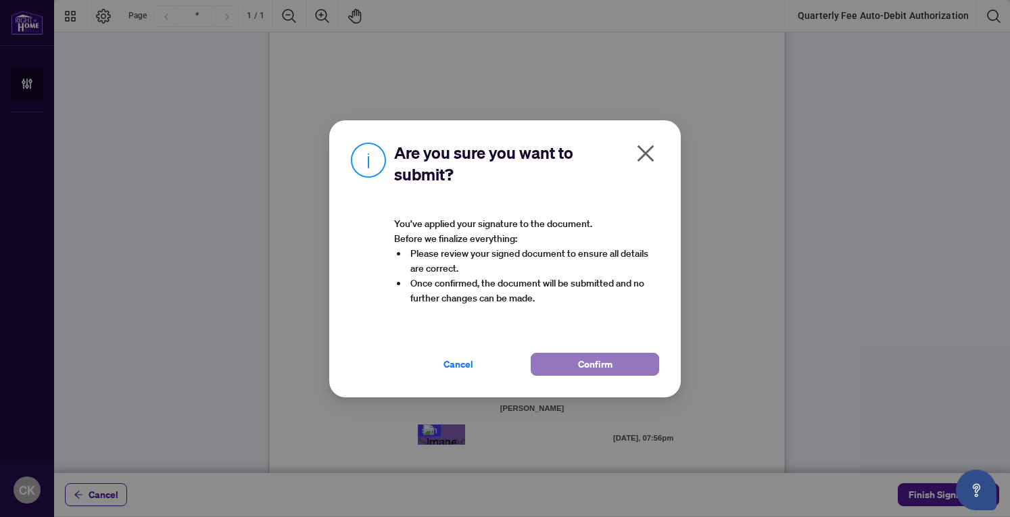
click at [587, 359] on span "Confirm" at bounding box center [595, 365] width 34 height 22
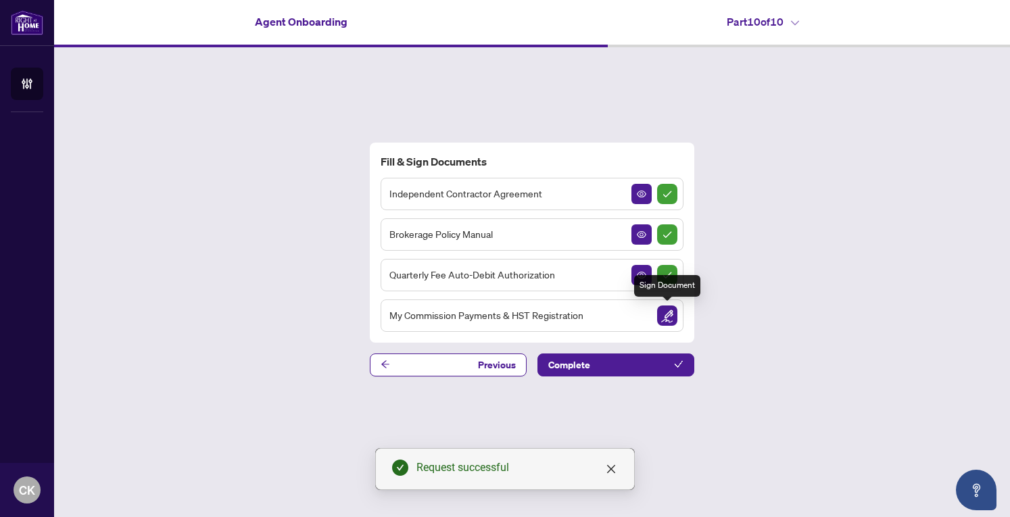
click at [668, 313] on img "Sign Document" at bounding box center [667, 316] width 20 height 20
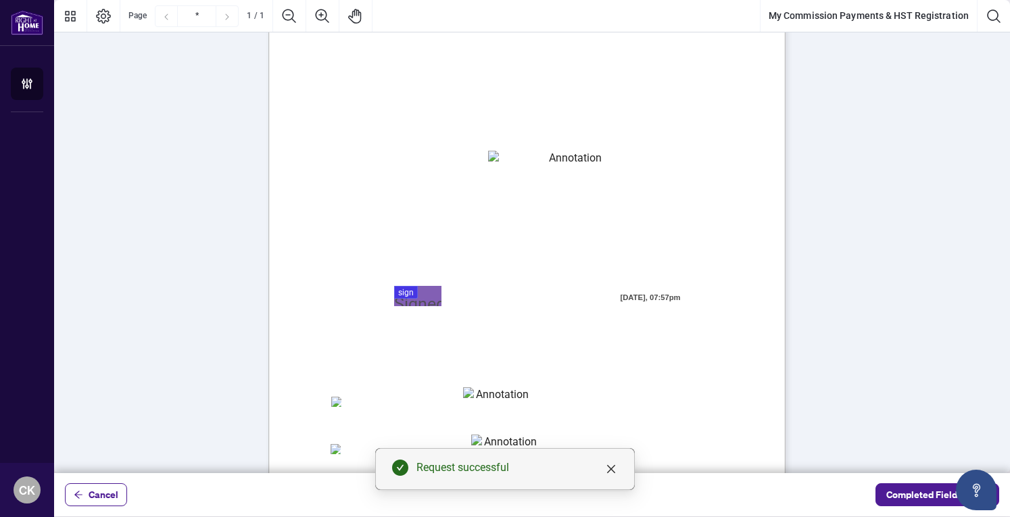
scroll to position [95, 0]
click at [415, 294] on div at bounding box center [532, 236] width 956 height 473
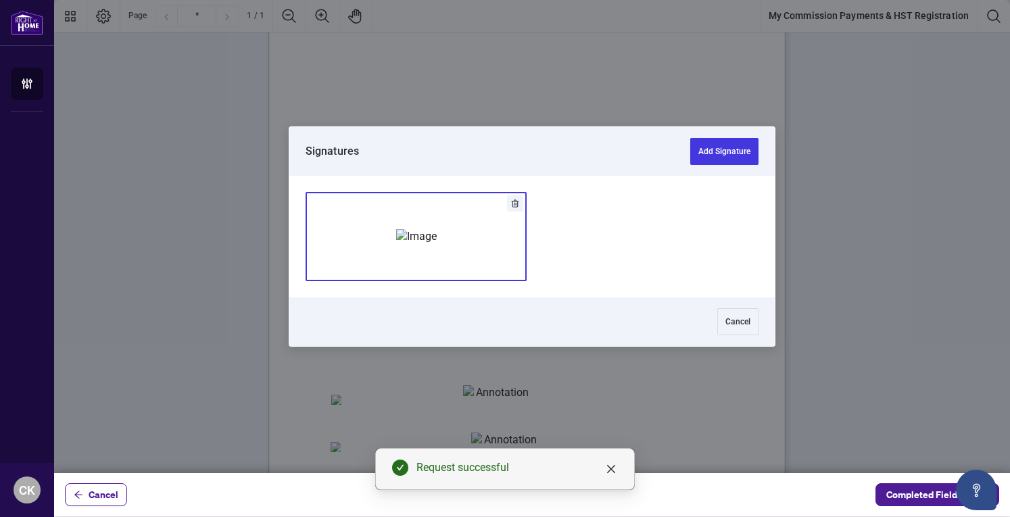
click at [435, 244] on img "Add Signature" at bounding box center [416, 236] width 41 height 15
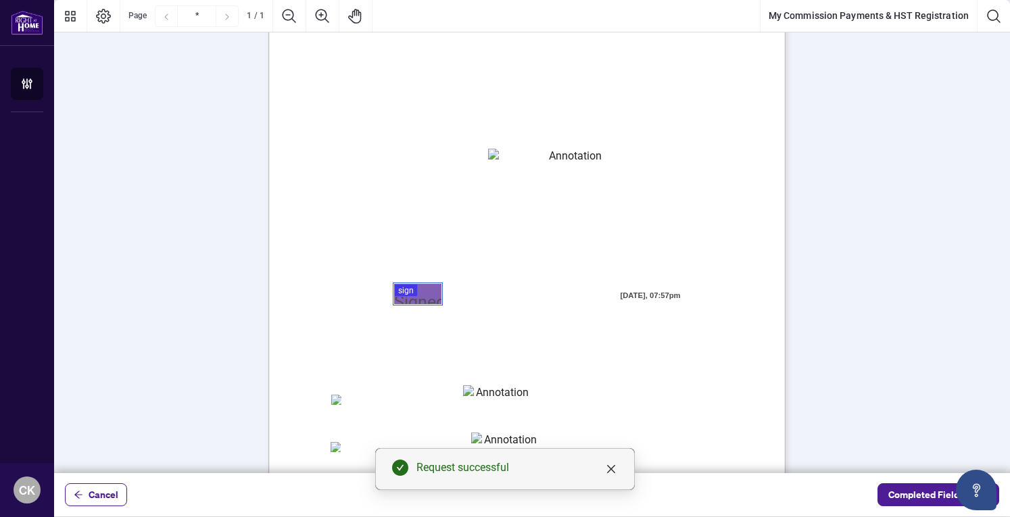
scroll to position [255, 0]
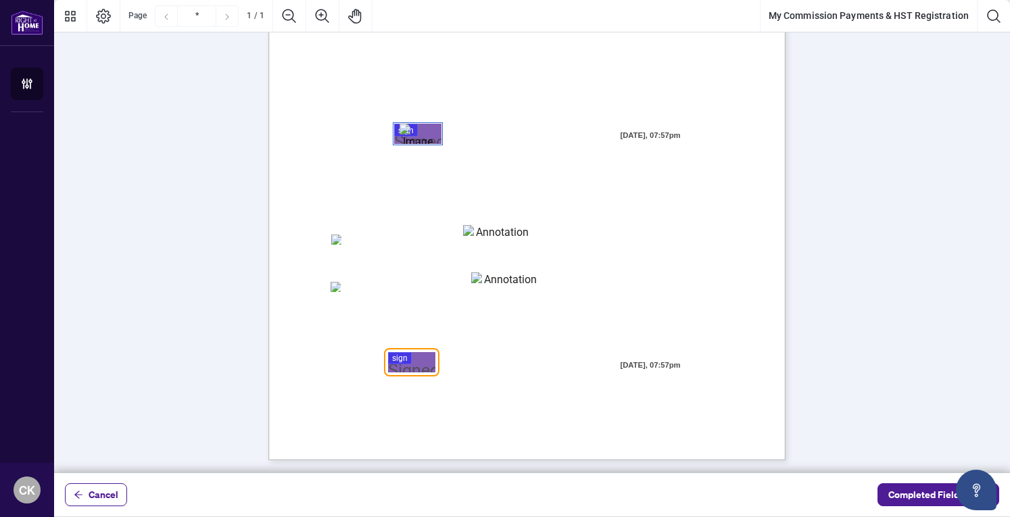
click at [505, 286] on textarea "01K5Y8VRP4KWQPVXG6J7S71V47" at bounding box center [505, 283] width 68 height 20
type textarea "**********"
click at [419, 356] on div at bounding box center [532, 236] width 956 height 473
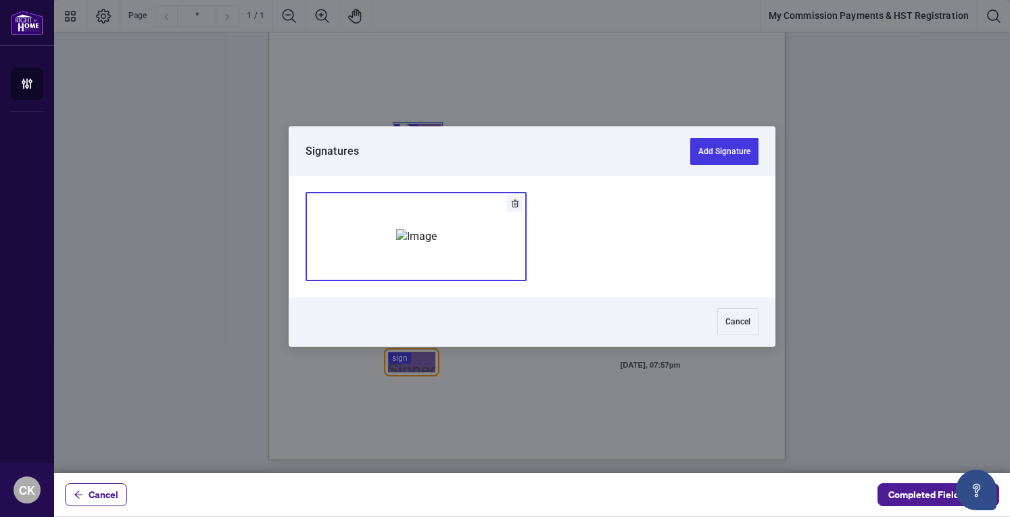
click at [418, 231] on img "Add Signature" at bounding box center [416, 236] width 41 height 15
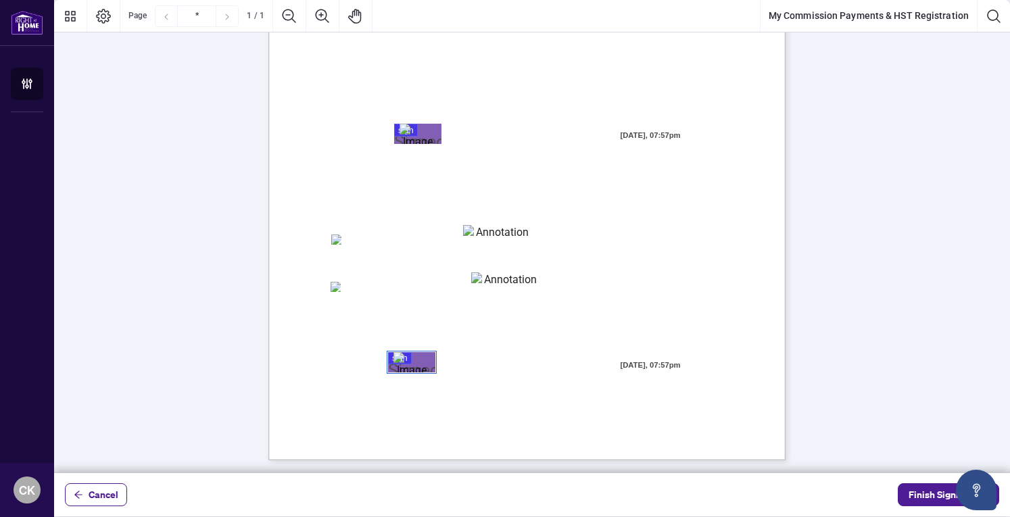
scroll to position [0, 0]
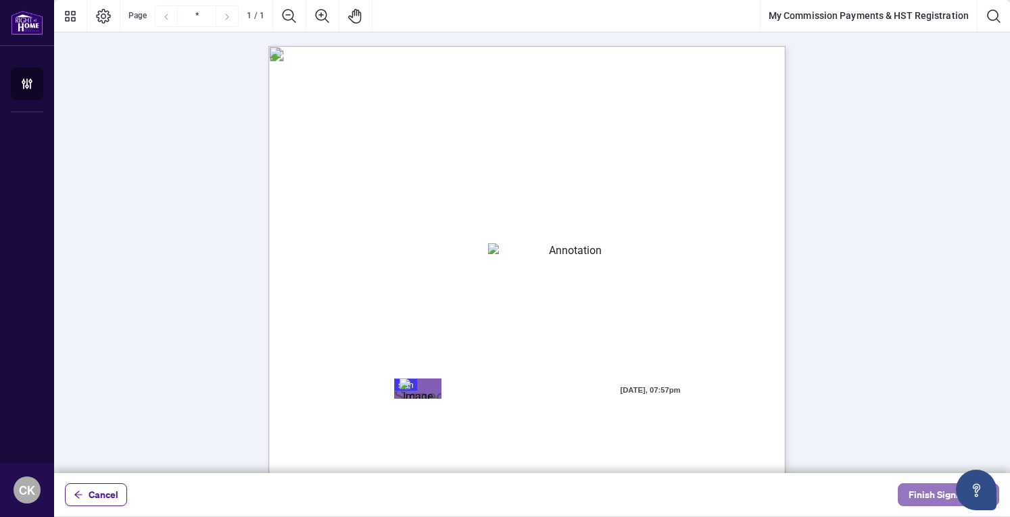
click at [927, 493] on span "Finish Signing" at bounding box center [939, 495] width 61 height 22
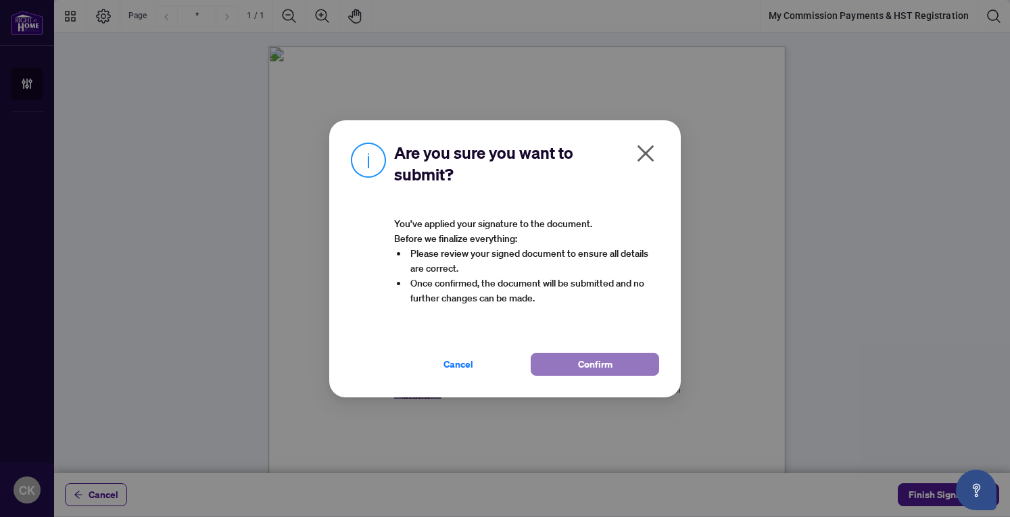
click at [601, 356] on span "Confirm" at bounding box center [595, 365] width 34 height 22
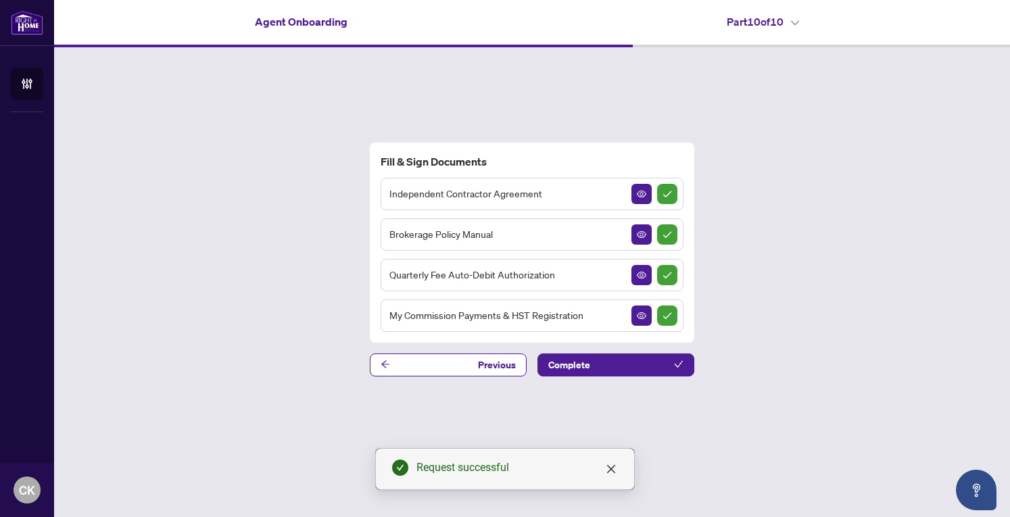
click at [601, 356] on button "Complete" at bounding box center [616, 365] width 157 height 23
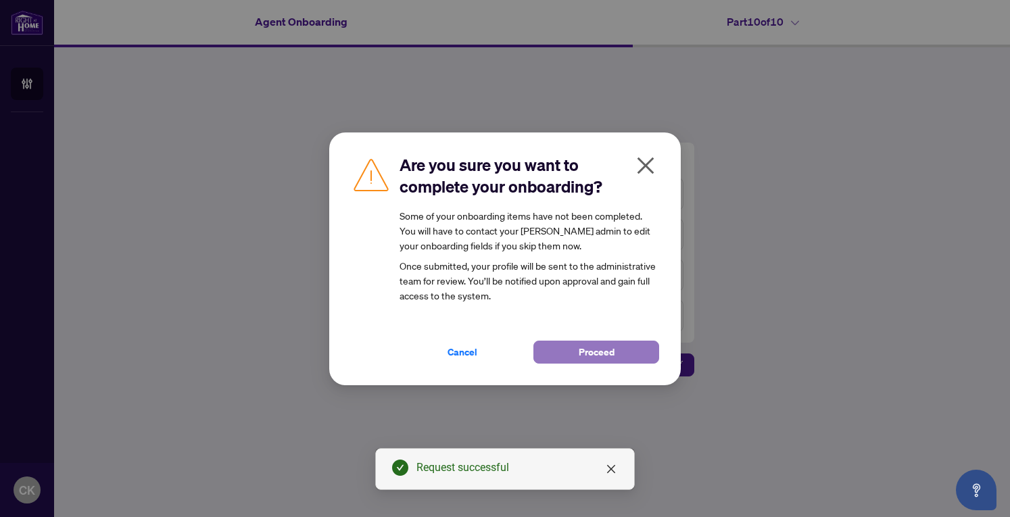
click at [599, 351] on span "Proceed" at bounding box center [597, 353] width 36 height 22
